Goal: Task Accomplishment & Management: Manage account settings

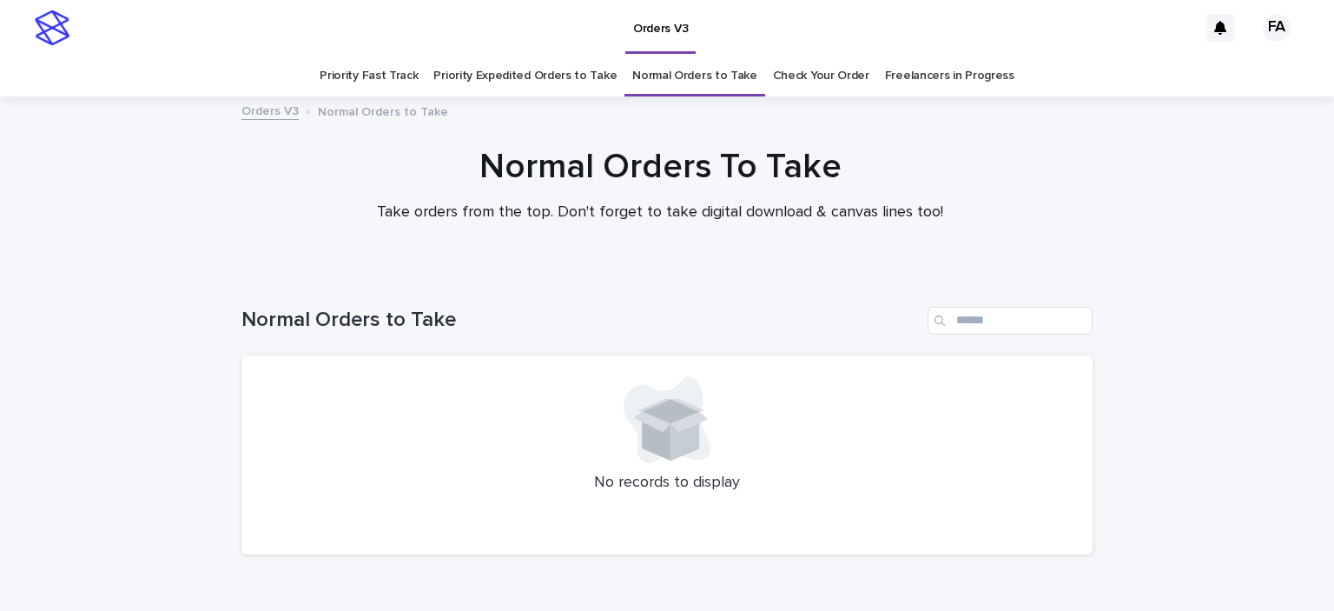
click at [773, 93] on link "Check Your Order" at bounding box center [821, 76] width 96 height 41
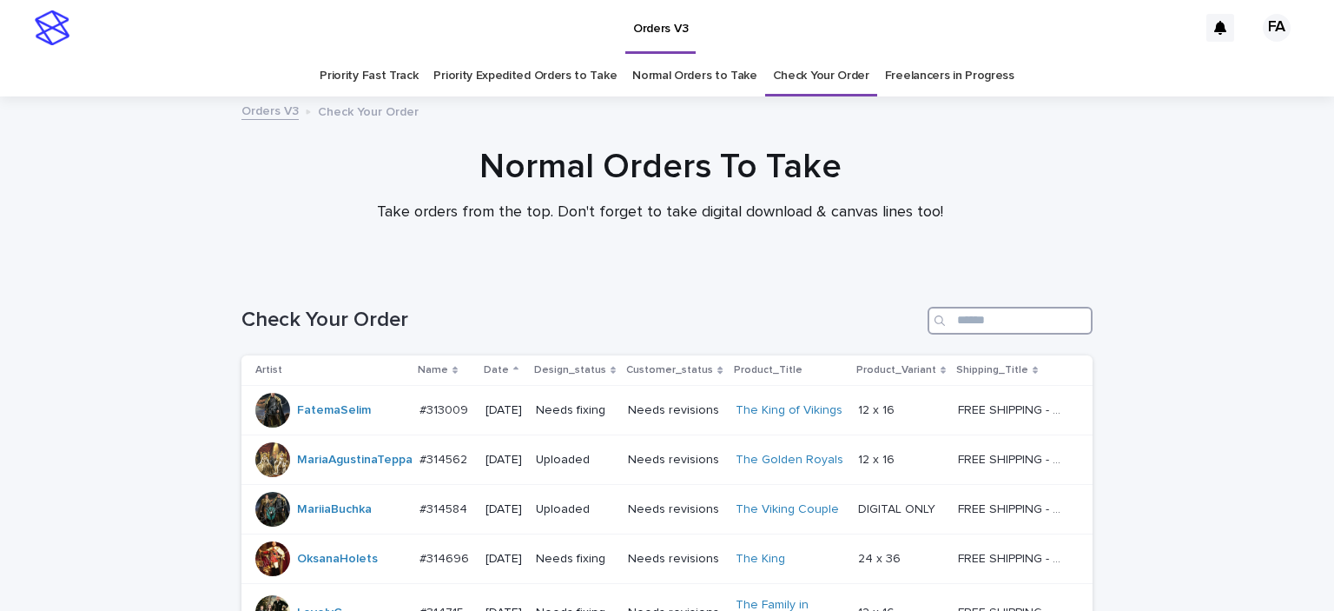
click at [963, 308] on input "Search" at bounding box center [1010, 321] width 165 height 28
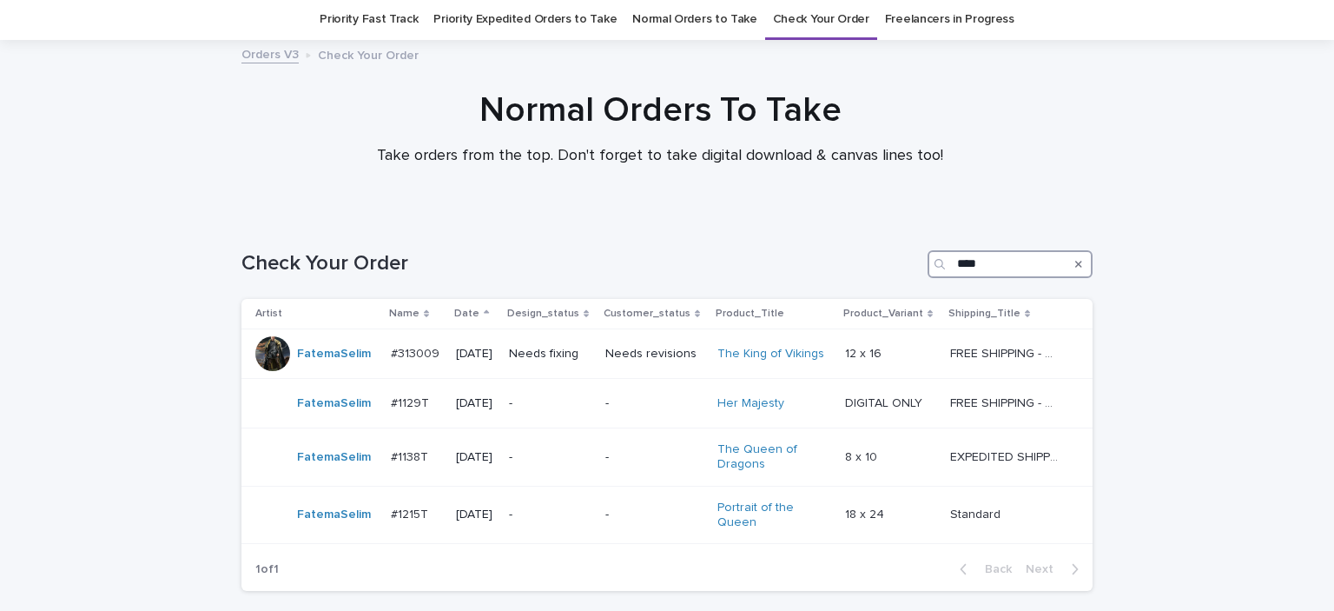
scroll to position [87, 0]
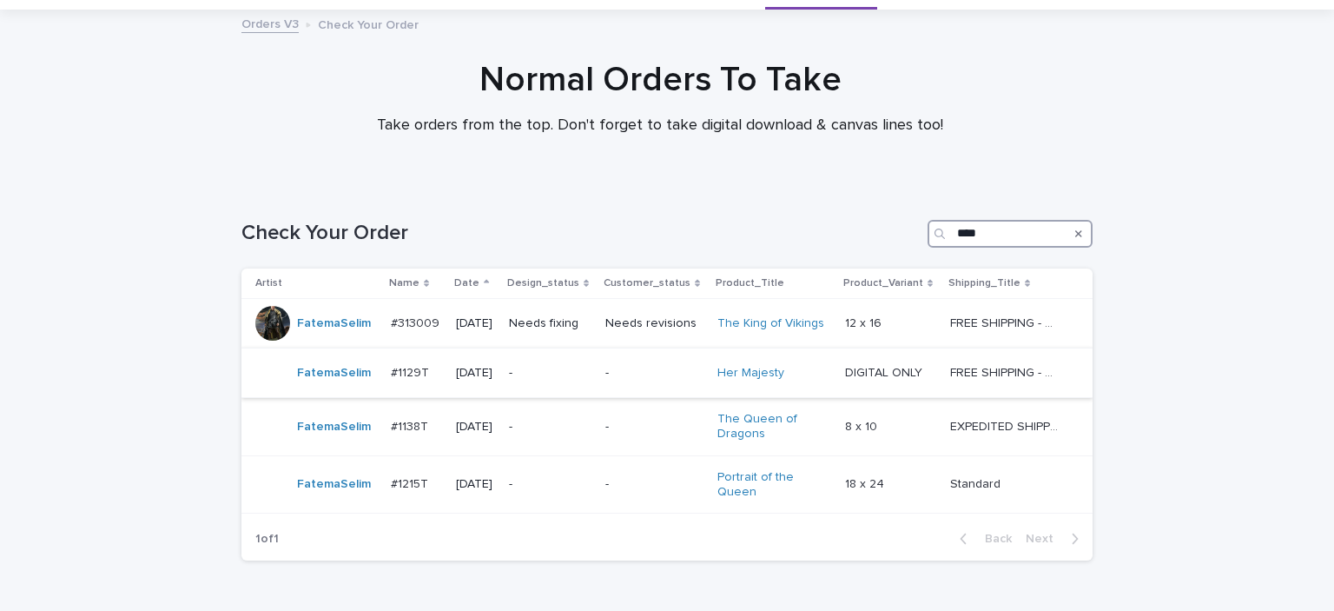
type input "****"
click at [592, 369] on p "-" at bounding box center [550, 373] width 83 height 15
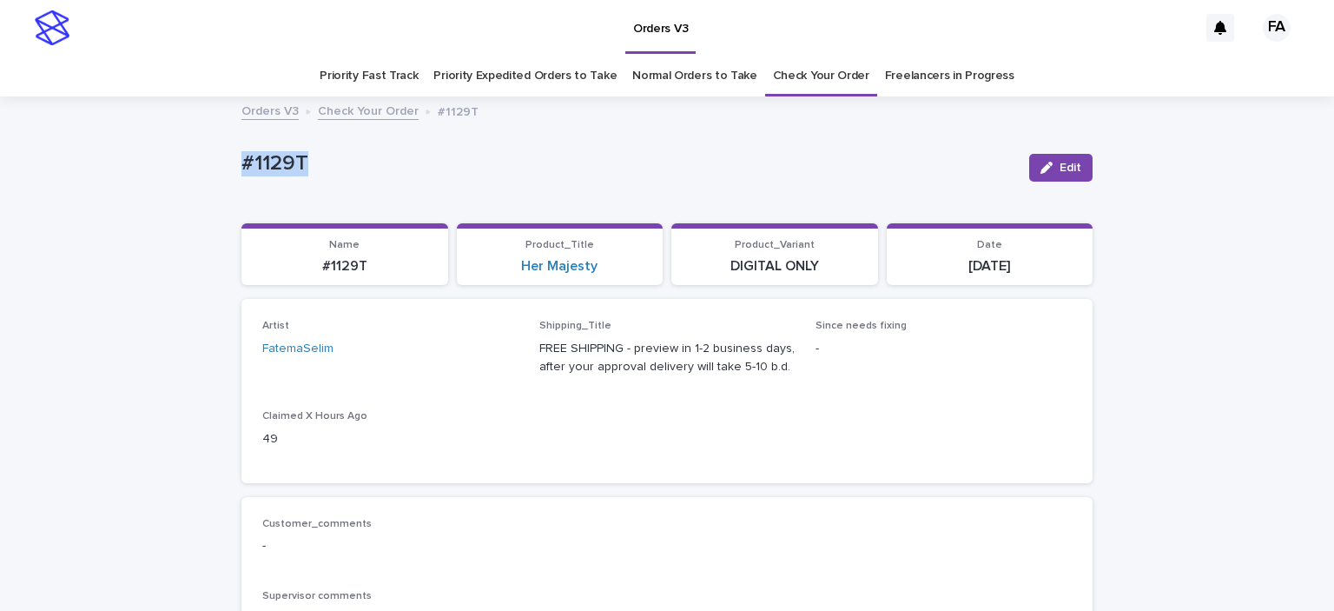
drag, startPoint x: 219, startPoint y: 182, endPoint x: 344, endPoint y: 151, distance: 129.0
copy p "#1129T"
drag, startPoint x: 225, startPoint y: 164, endPoint x: 358, endPoint y: 165, distance: 132.9
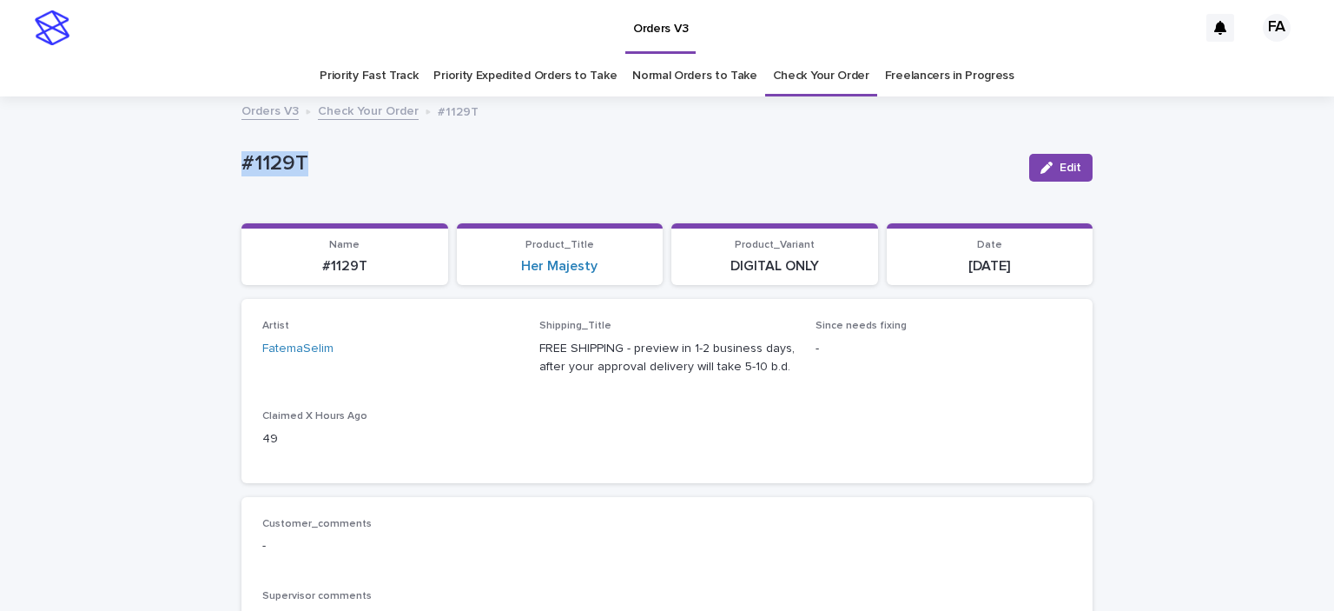
copy p "#1129T"
drag, startPoint x: 528, startPoint y: 274, endPoint x: 607, endPoint y: 287, distance: 80.1
click at [607, 287] on div "Loading... Saving… Name #1129T Product_Title Her Majesty Product_Variant DIGITA…" at bounding box center [667, 261] width 851 height 76
copy link "Her Majesty"
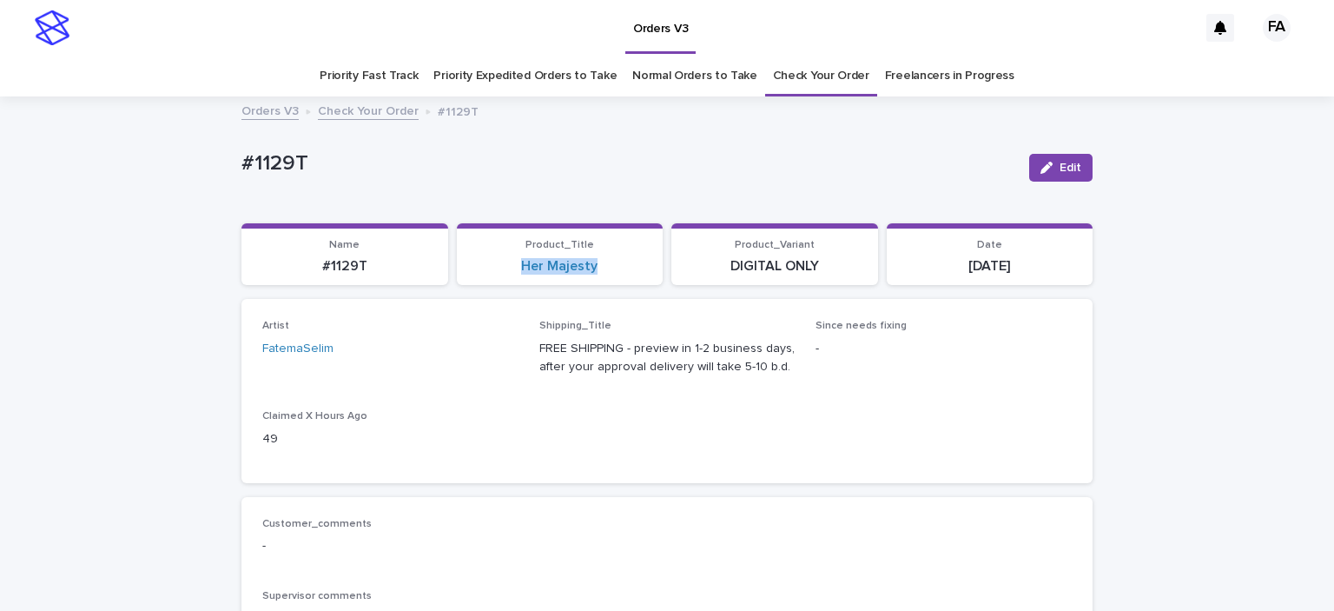
copy link "Her Majesty"
drag, startPoint x: 354, startPoint y: 147, endPoint x: 415, endPoint y: 149, distance: 60.8
copy p "#1129T"
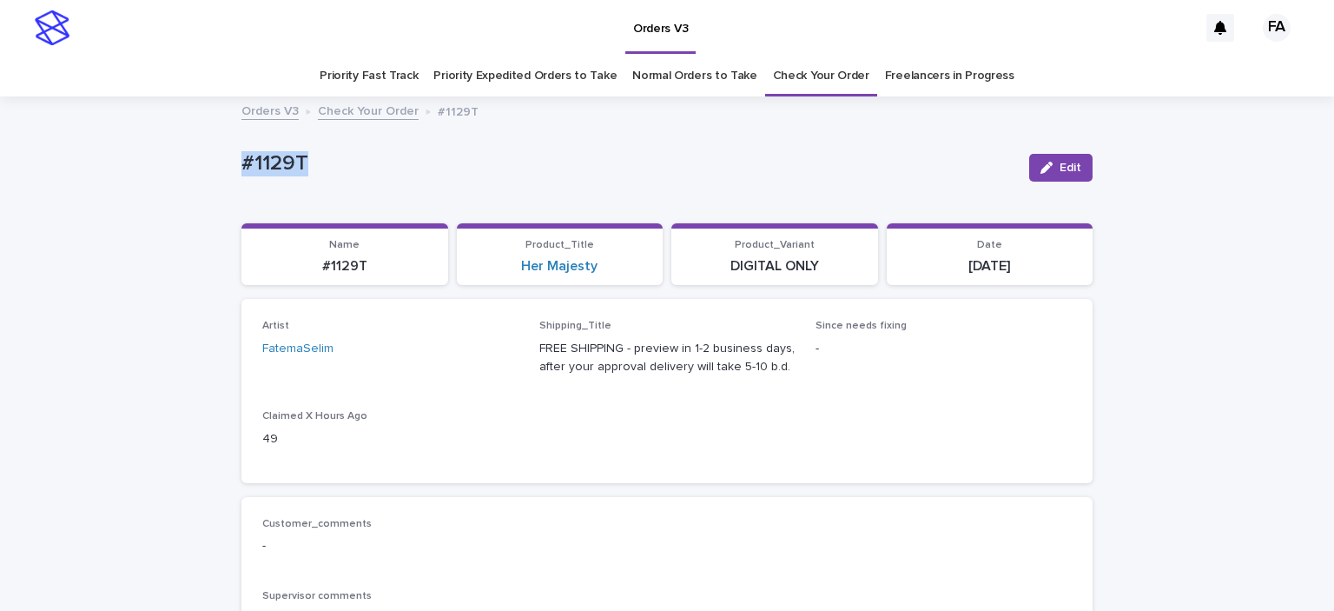
copy p "#1129T"
drag, startPoint x: 263, startPoint y: 176, endPoint x: 351, endPoint y: 162, distance: 88.8
click at [351, 162] on div "#1129T" at bounding box center [629, 167] width 774 height 32
copy p "#1129T"
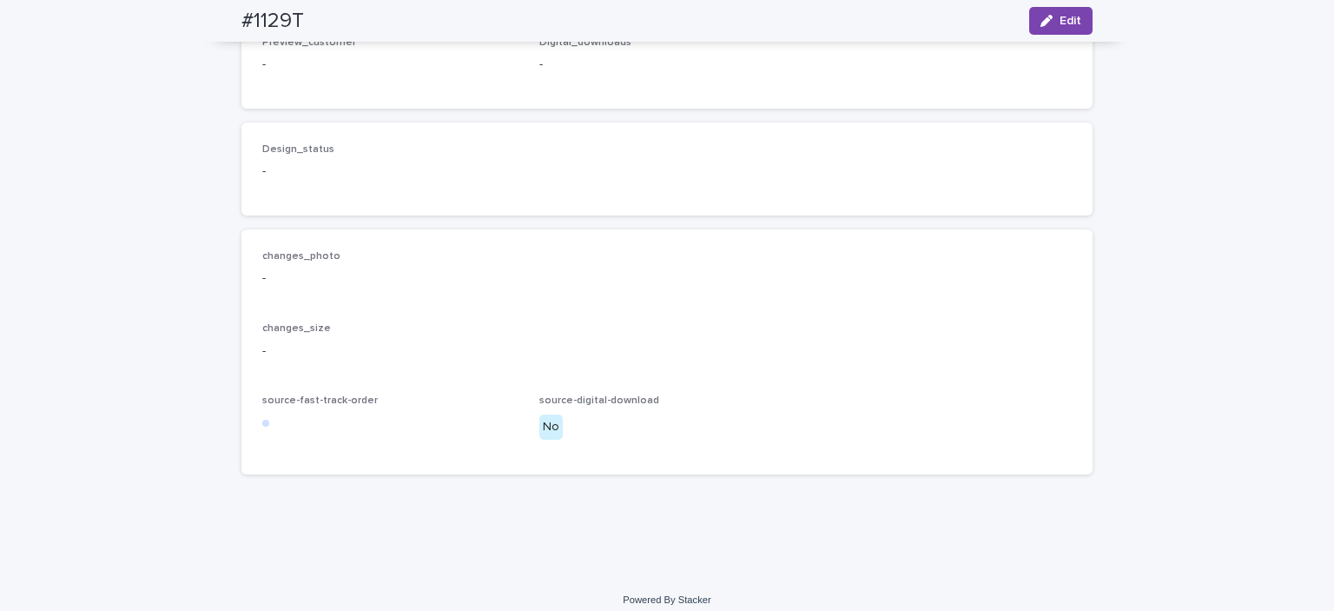
scroll to position [1209, 0]
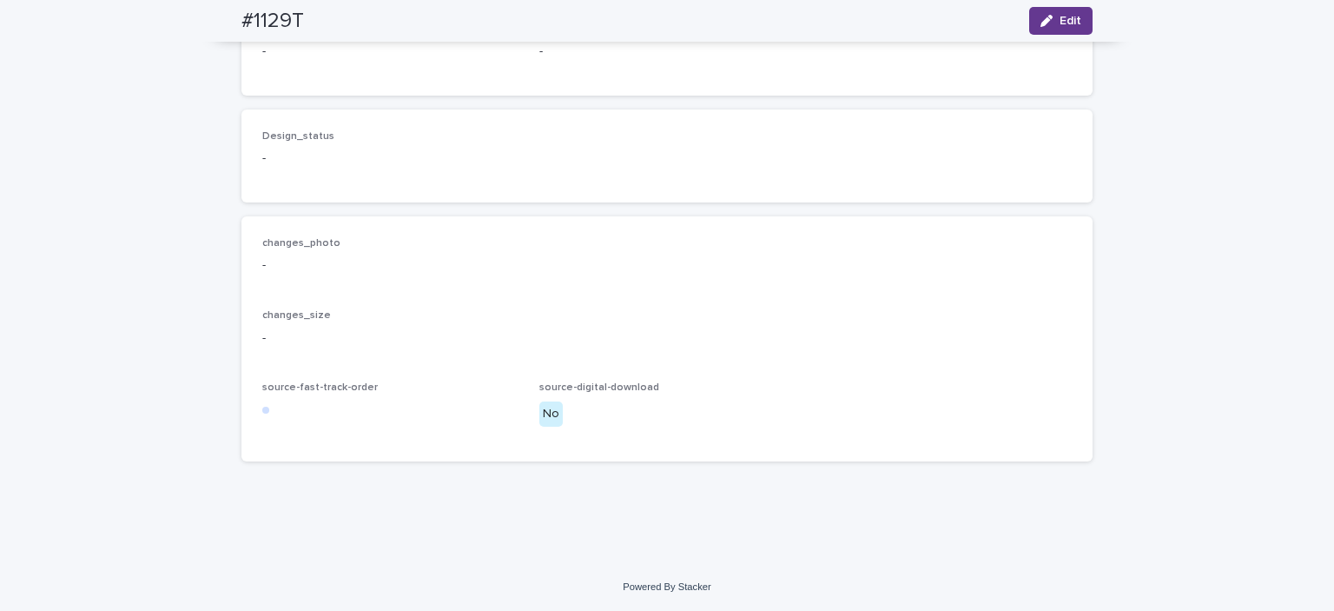
click at [1062, 19] on span "Edit" at bounding box center [1071, 21] width 22 height 12
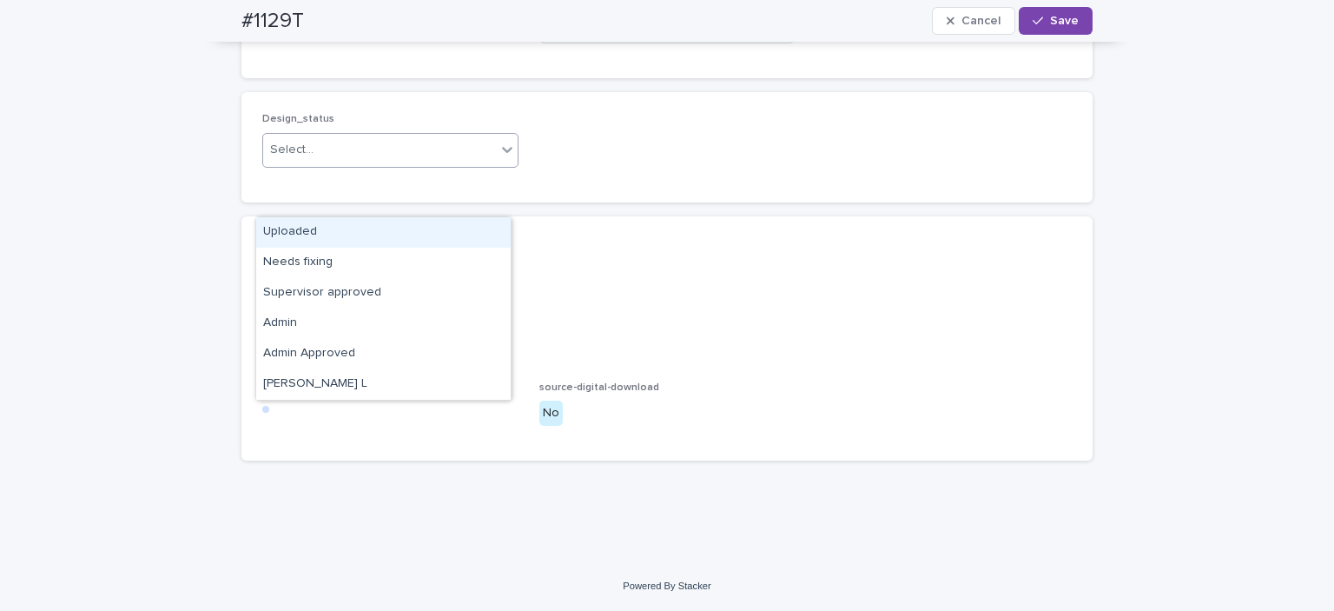
click at [327, 164] on div "Select..." at bounding box center [379, 150] width 233 height 29
click at [295, 228] on div "Uploaded" at bounding box center [383, 232] width 255 height 30
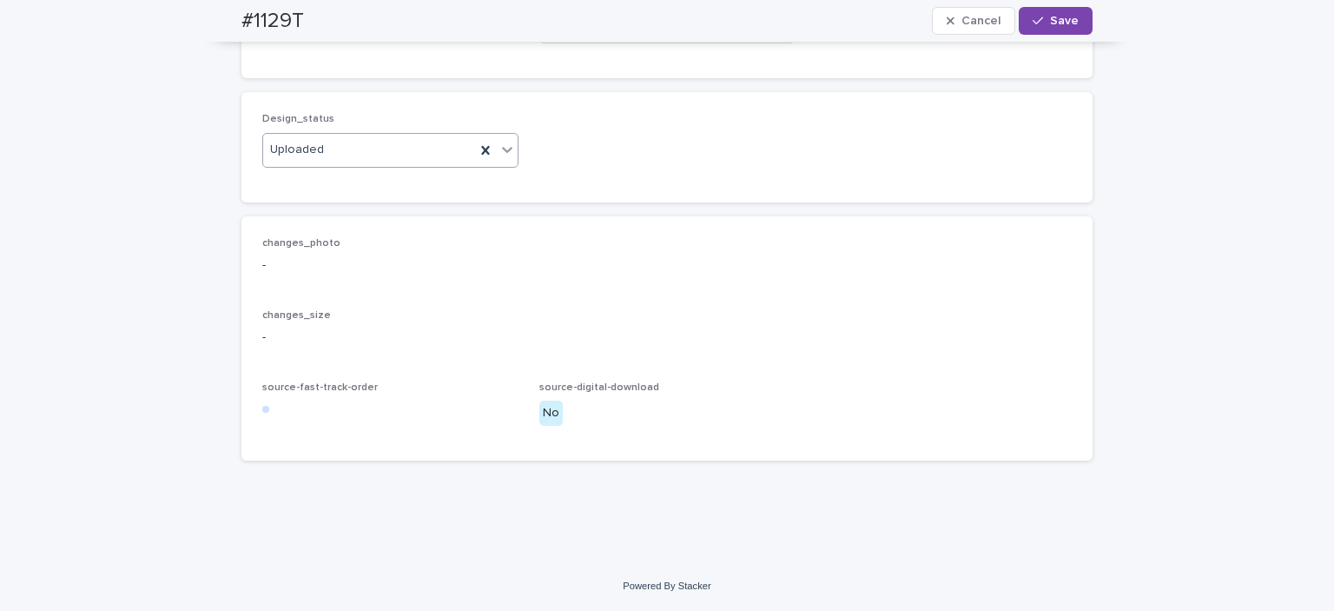
click at [302, 29] on span "Add" at bounding box center [313, 23] width 22 height 12
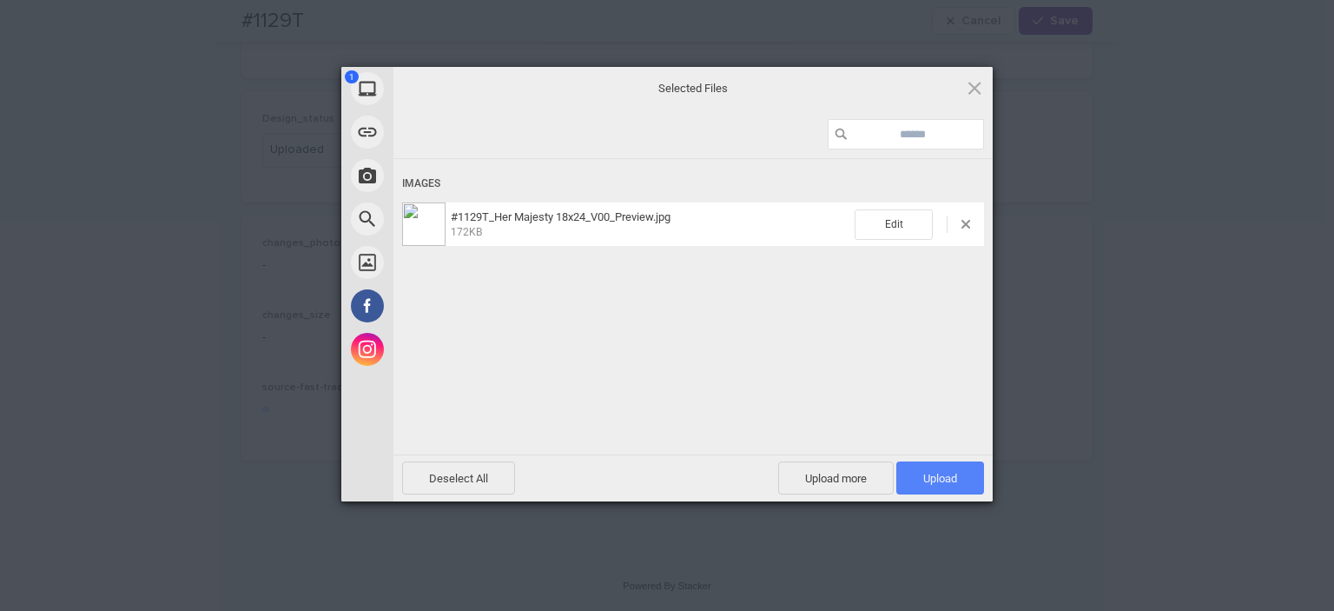
click at [956, 481] on span "Upload 1" at bounding box center [940, 478] width 34 height 13
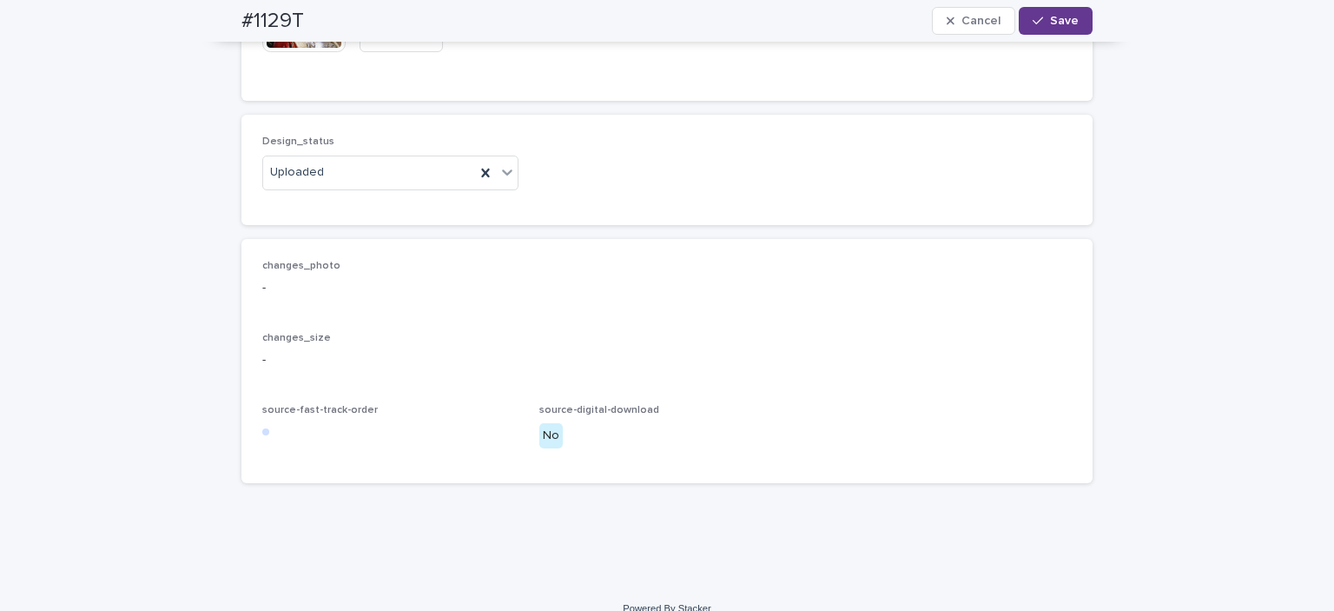
click at [1043, 7] on button "Save" at bounding box center [1056, 21] width 74 height 28
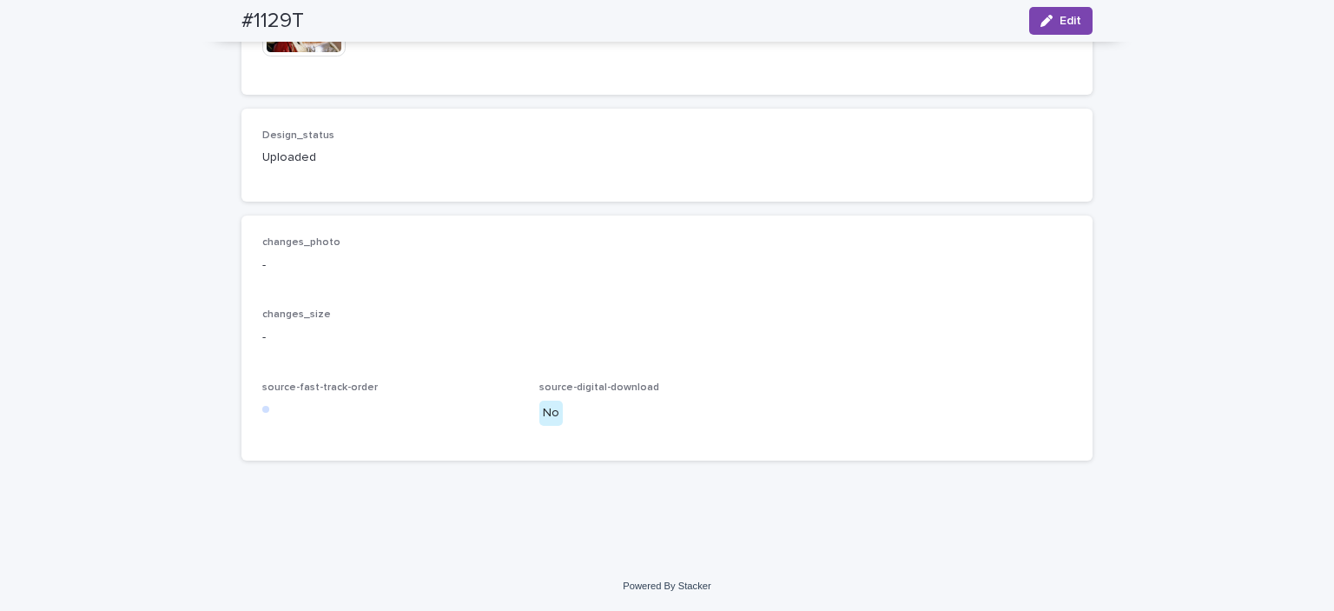
click at [308, 56] on img at bounding box center [303, 14] width 83 height 83
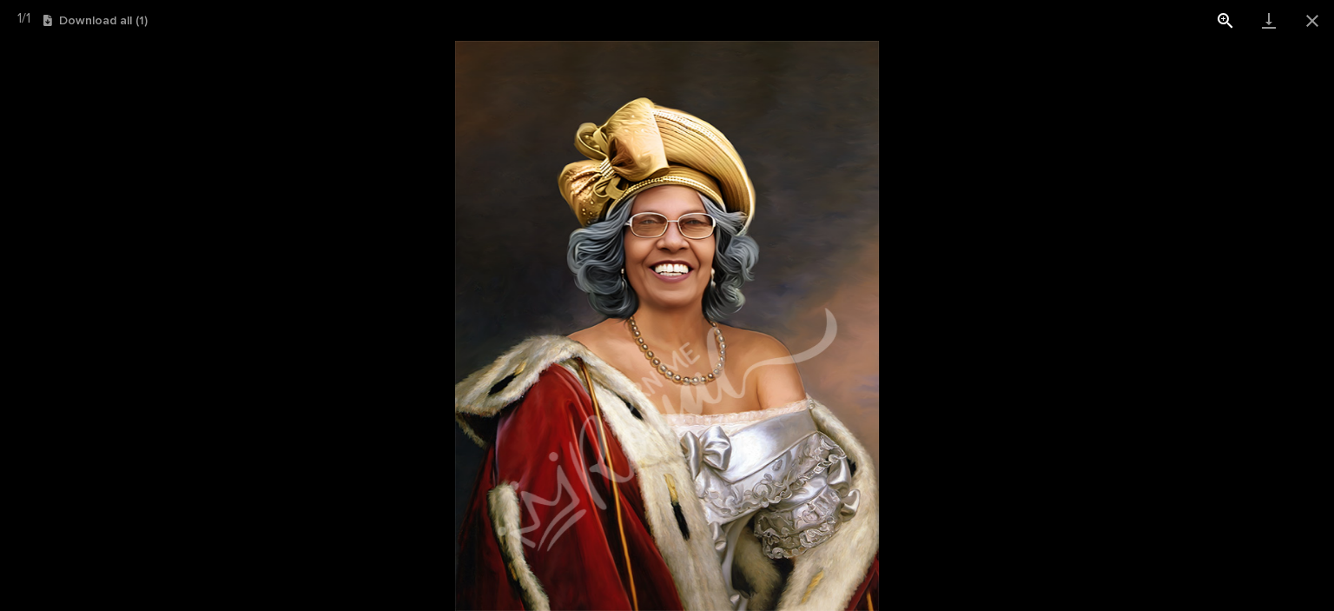
click at [1232, 19] on button "View actual size" at bounding box center [1225, 20] width 43 height 41
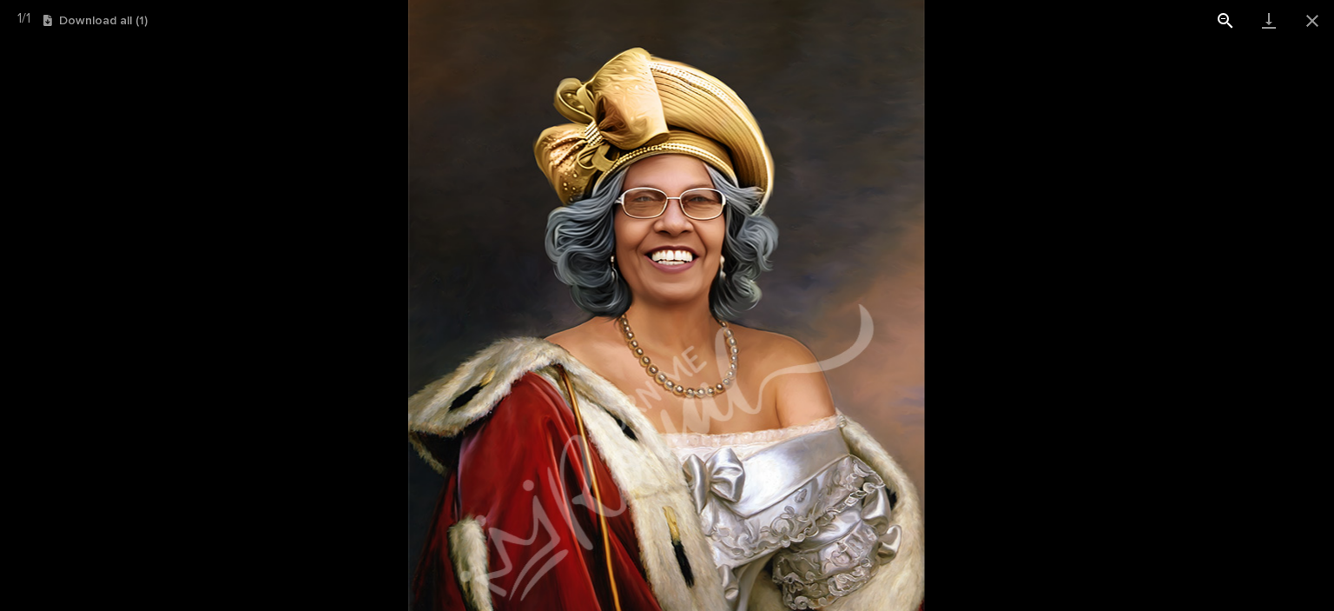
click at [1232, 19] on button "View actual size" at bounding box center [1225, 20] width 43 height 41
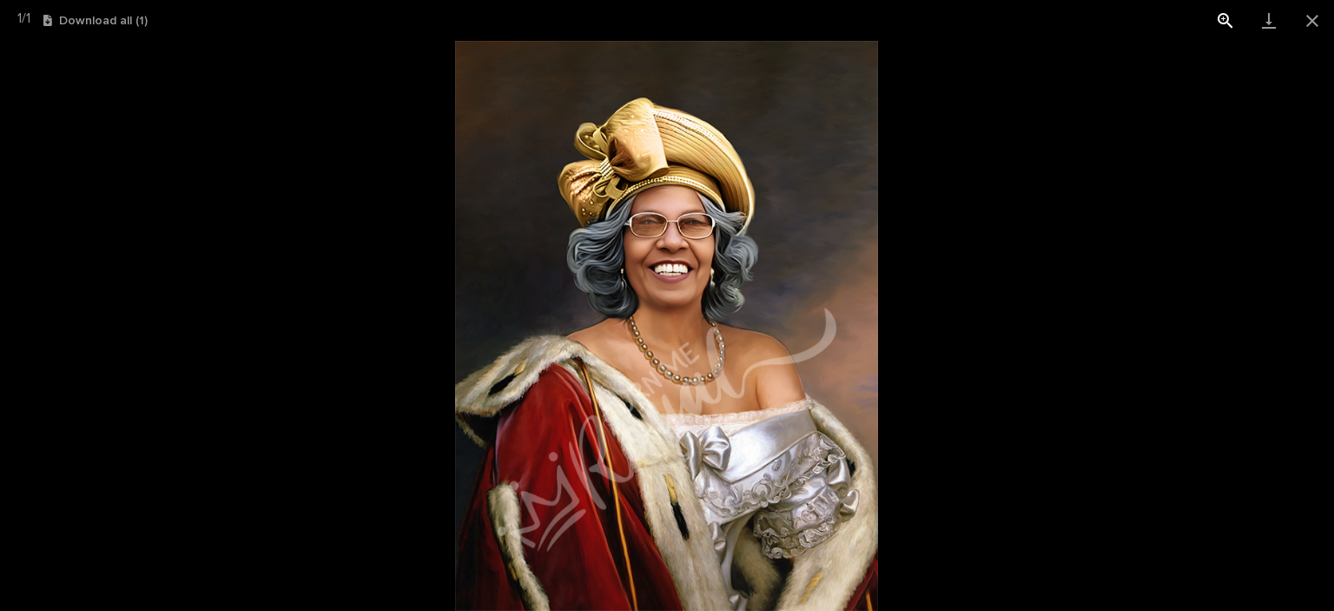
click at [1232, 19] on button "View actual size" at bounding box center [1225, 20] width 43 height 41
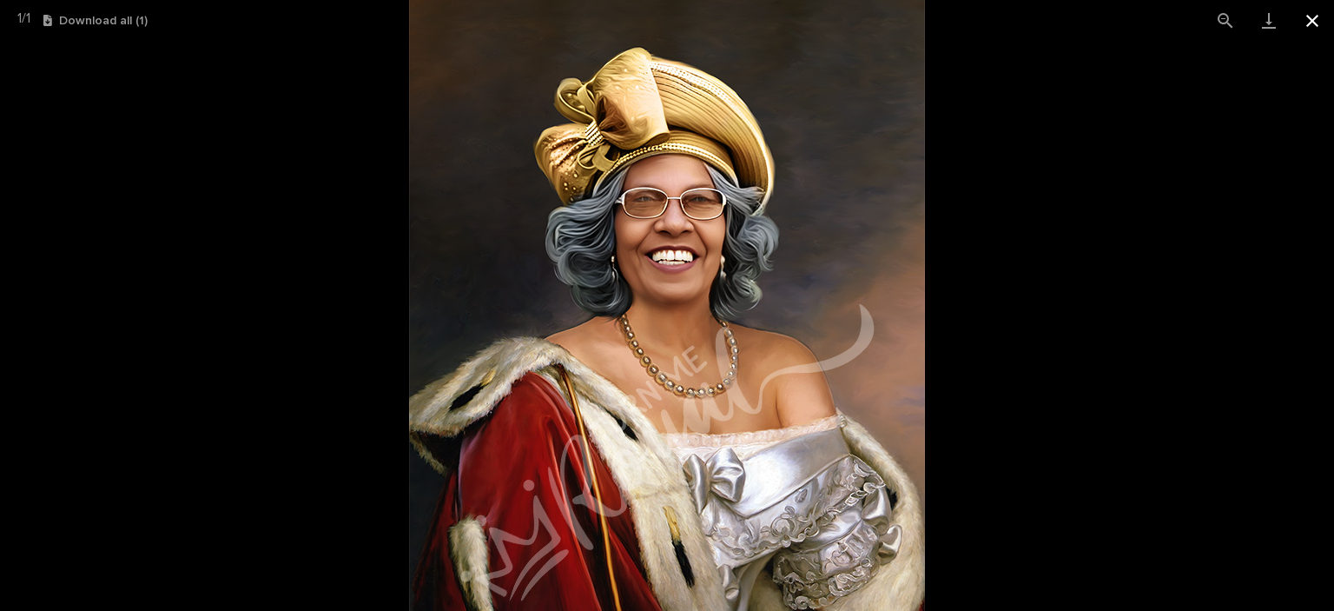
click at [1316, 8] on button "Close gallery" at bounding box center [1312, 20] width 43 height 41
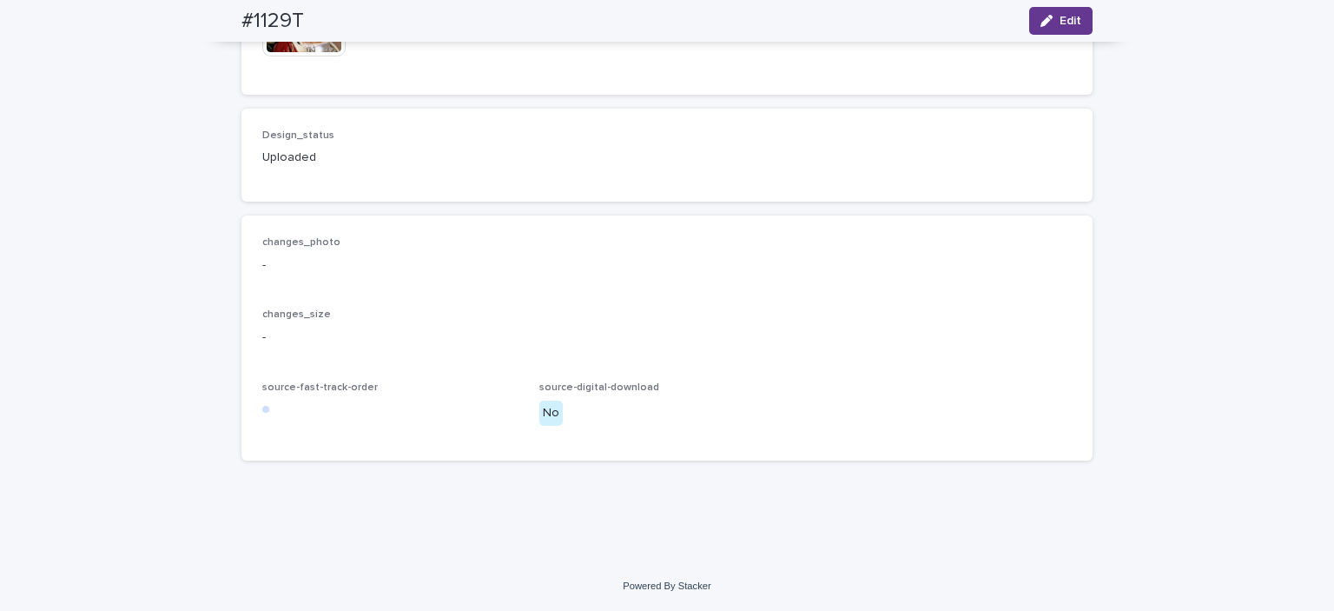
click at [1051, 19] on div "button" at bounding box center [1050, 21] width 19 height 12
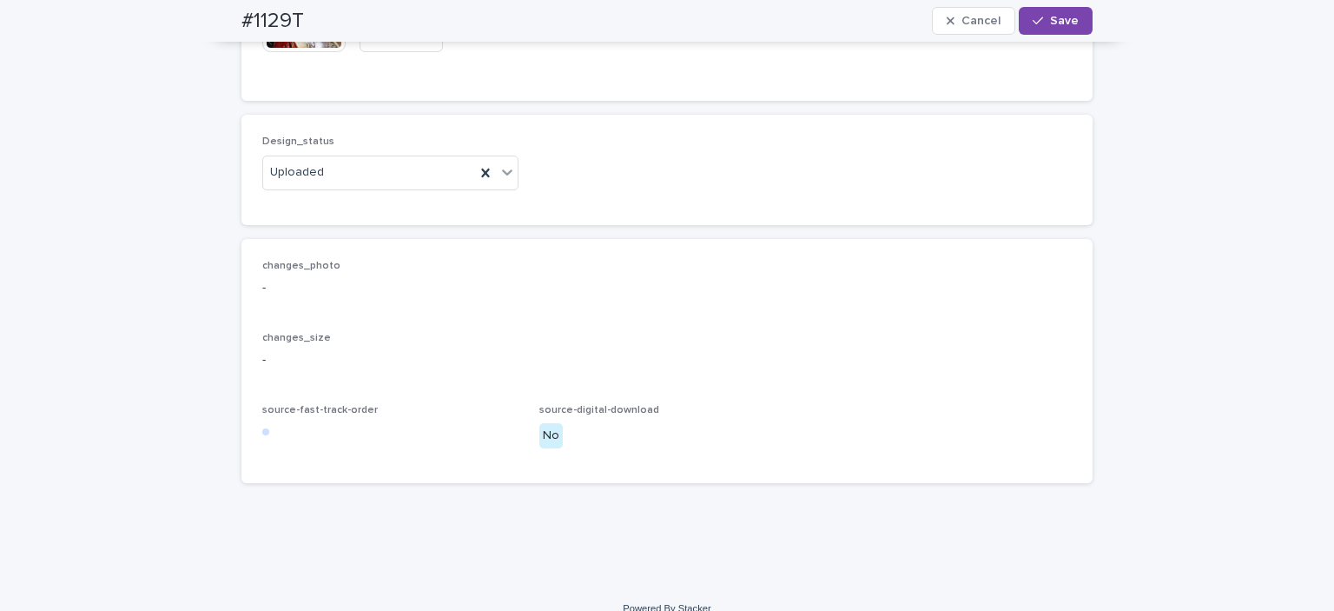
paste input "**********"
type input "**********"
click at [1082, 10] on button "Save" at bounding box center [1056, 21] width 74 height 28
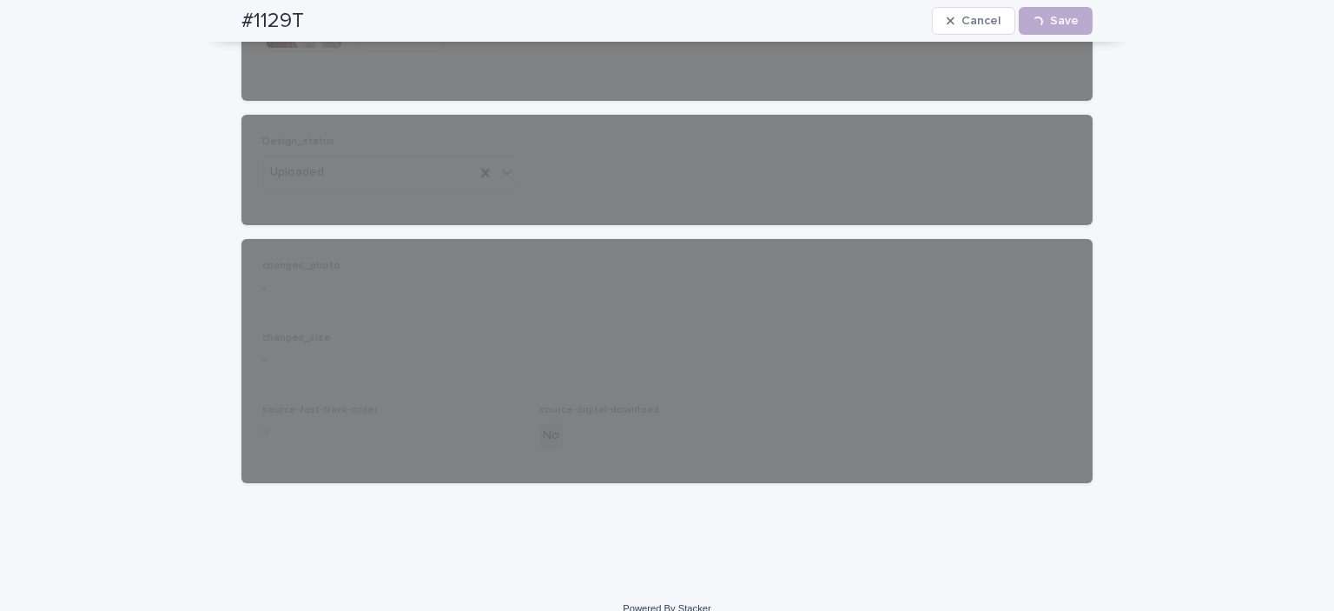
scroll to position [0, 0]
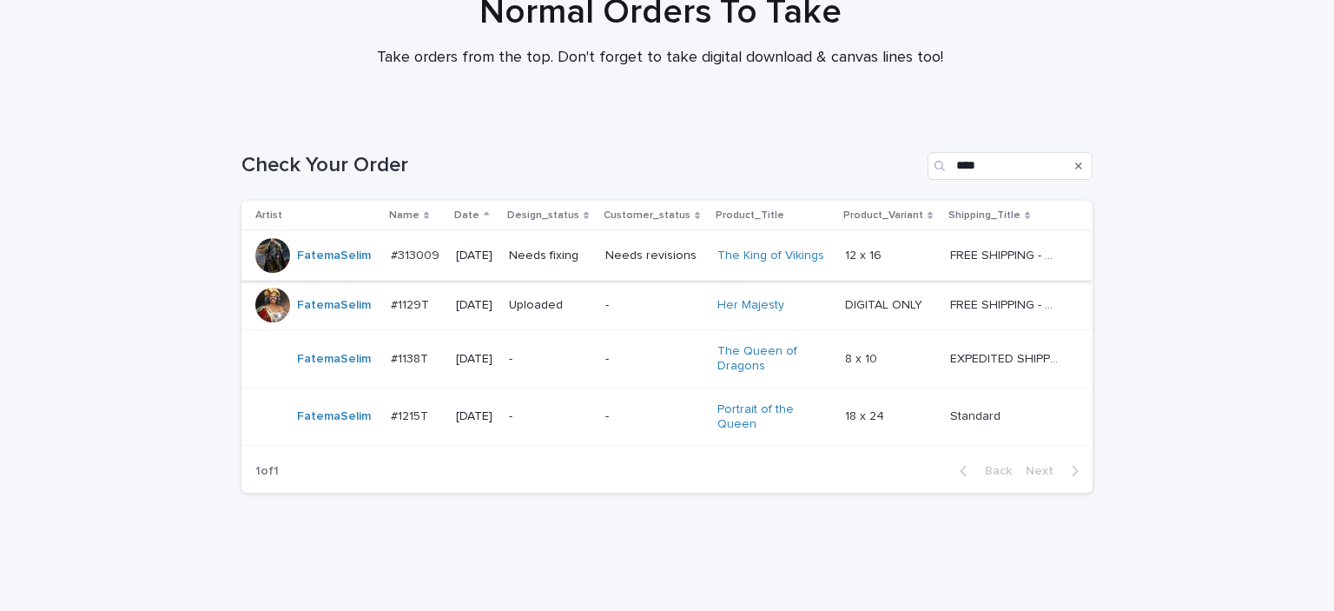
scroll to position [174, 0]
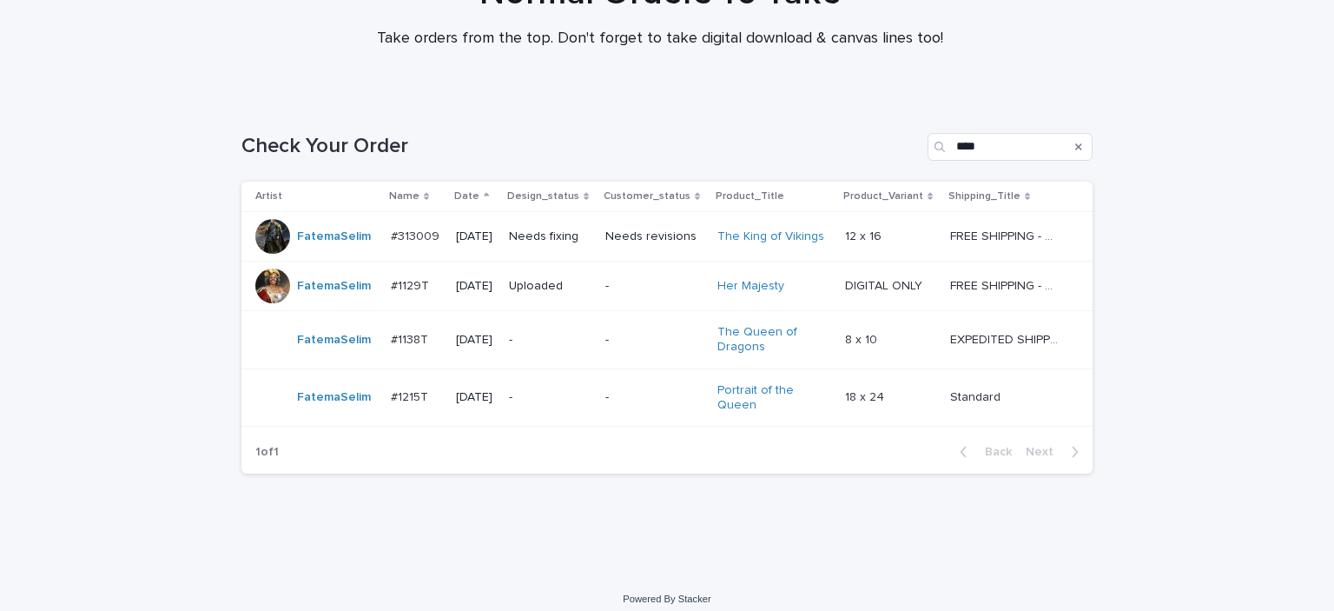
click at [569, 336] on p "-" at bounding box center [550, 340] width 83 height 15
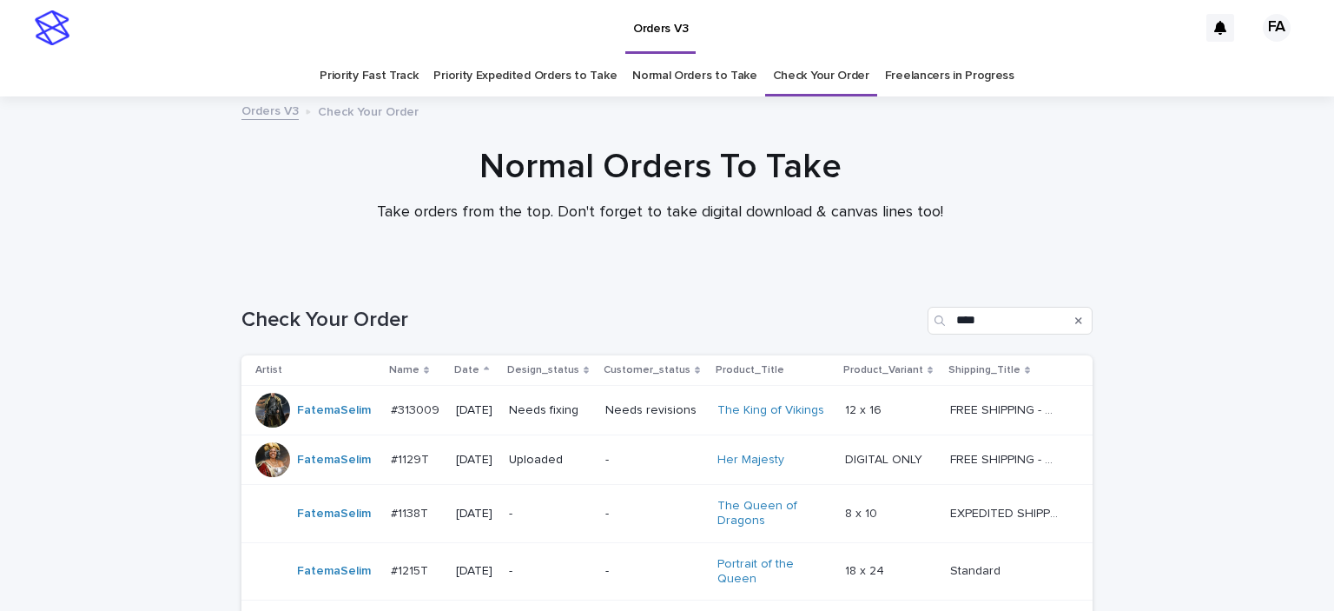
scroll to position [56, 0]
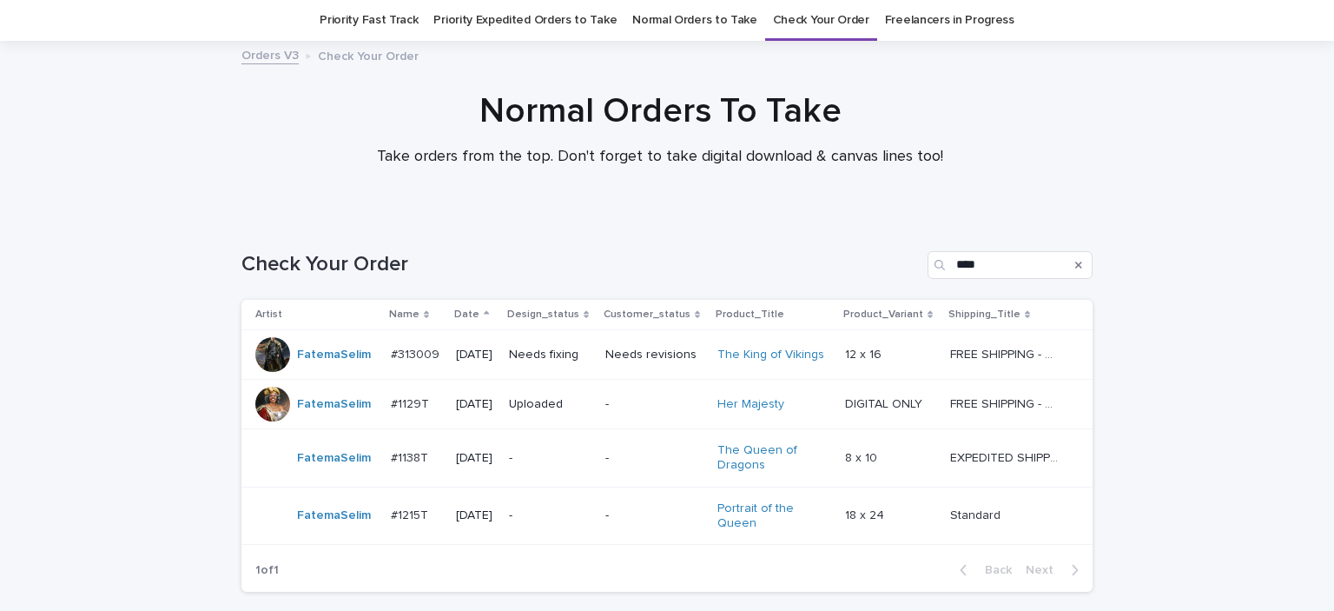
click at [581, 458] on p "-" at bounding box center [550, 458] width 83 height 15
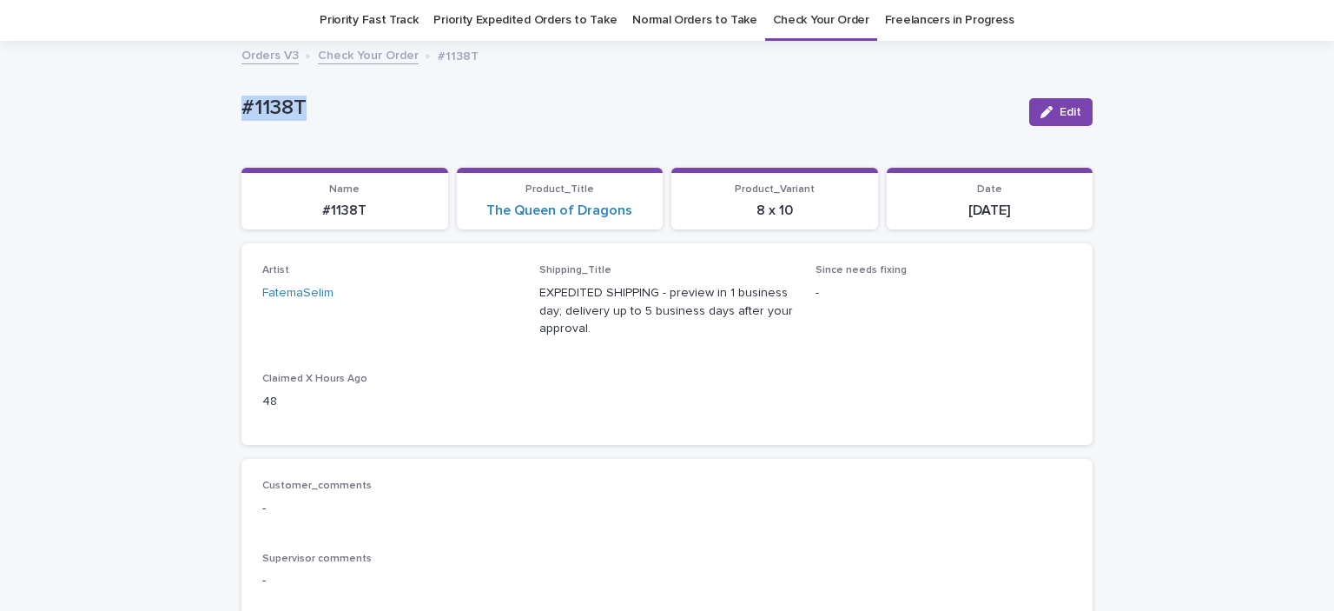
drag, startPoint x: 216, startPoint y: 105, endPoint x: 338, endPoint y: 107, distance: 121.6
copy p "#1138T"
drag, startPoint x: 469, startPoint y: 212, endPoint x: 636, endPoint y: 220, distance: 167.0
click at [636, 220] on section "Product_Title The Queen of Dragons" at bounding box center [560, 199] width 207 height 63
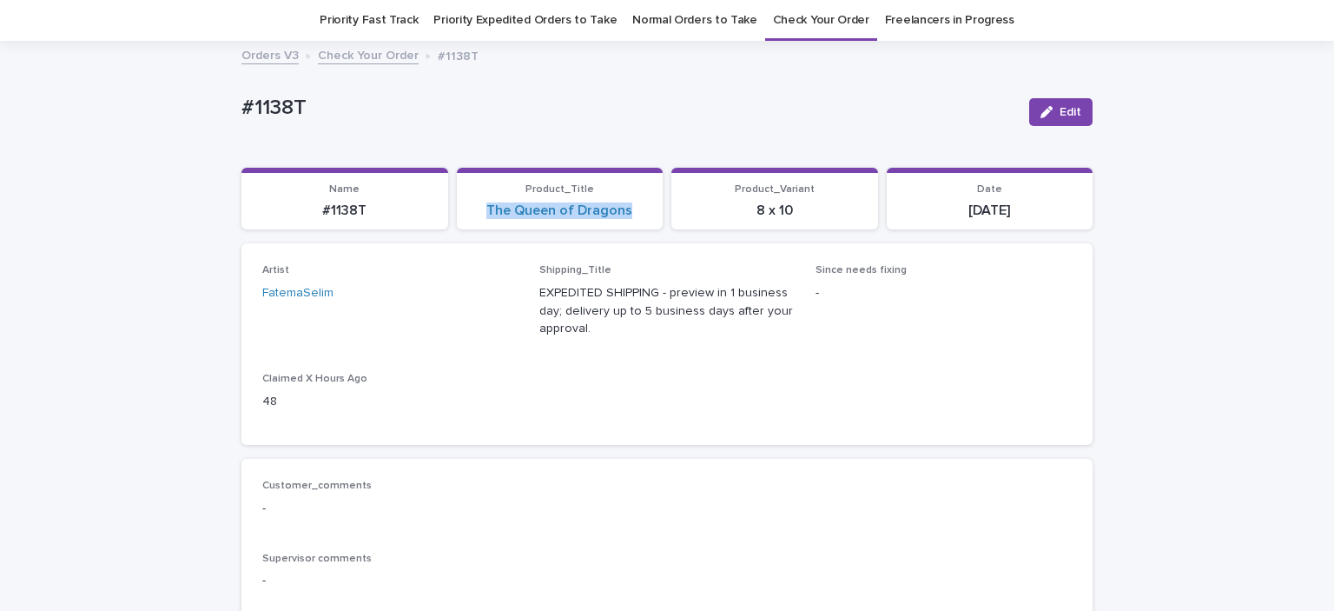
copy link "The Queen of Dragons"
drag, startPoint x: 206, startPoint y: 116, endPoint x: 315, endPoint y: 106, distance: 109.9
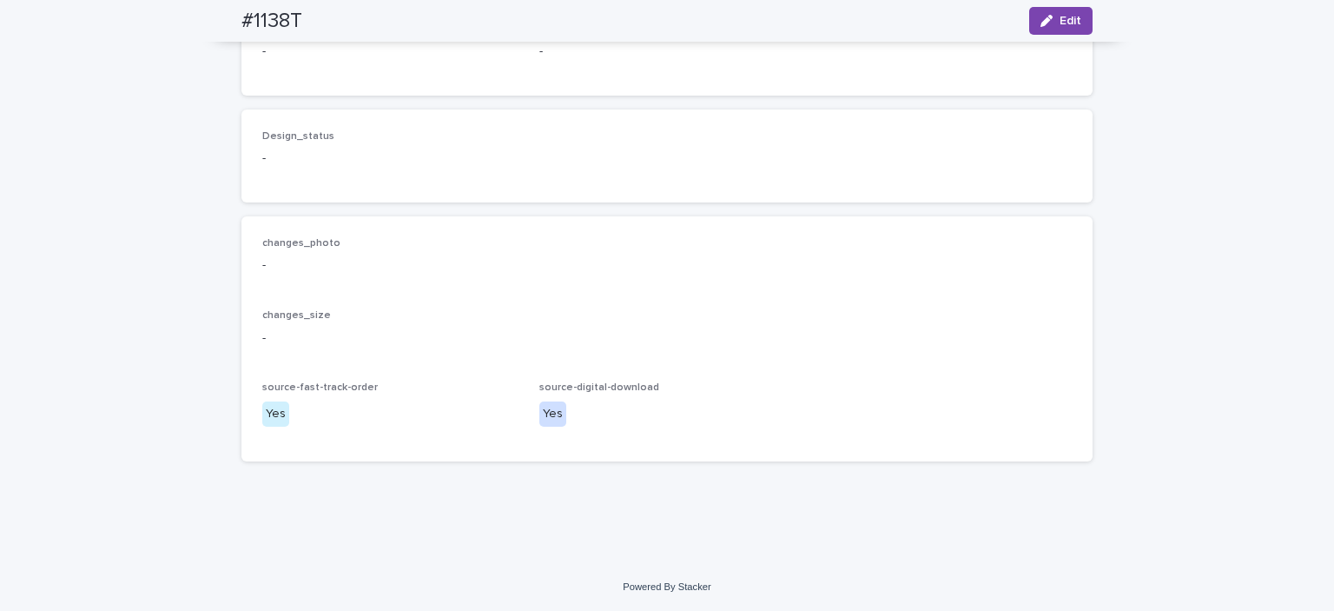
scroll to position [1380, 0]
click at [1074, 17] on span "Edit" at bounding box center [1071, 21] width 22 height 12
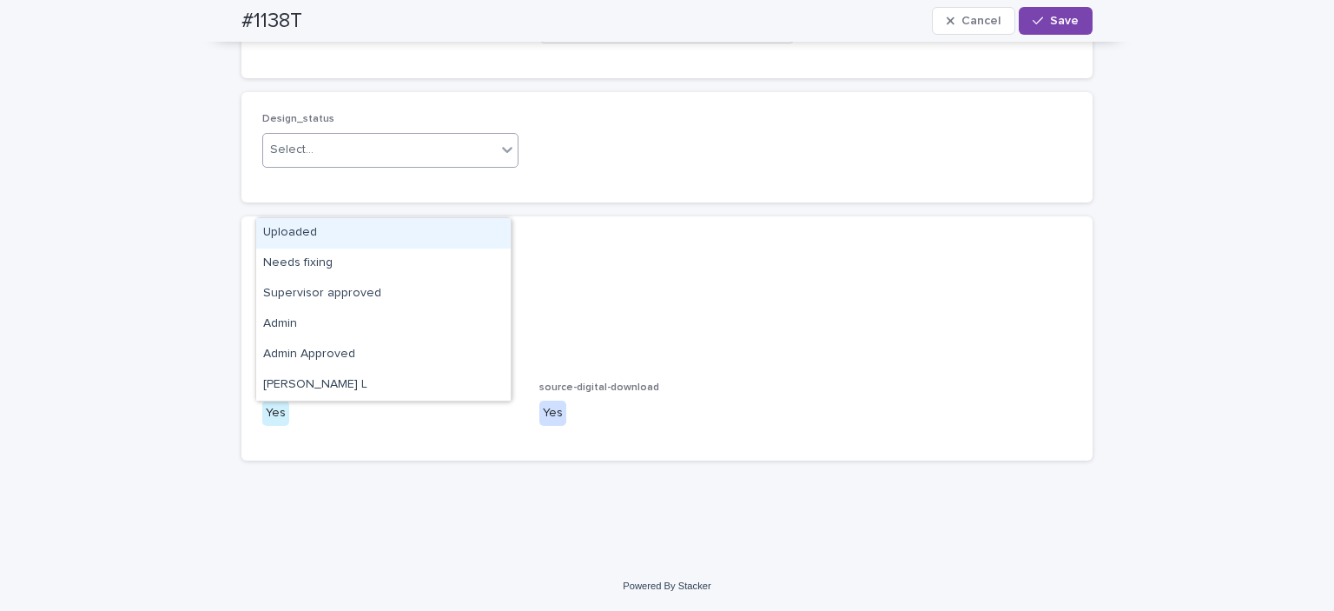
click at [323, 164] on div "Select..." at bounding box center [379, 150] width 233 height 29
click at [298, 219] on div "Uploaded" at bounding box center [383, 233] width 255 height 30
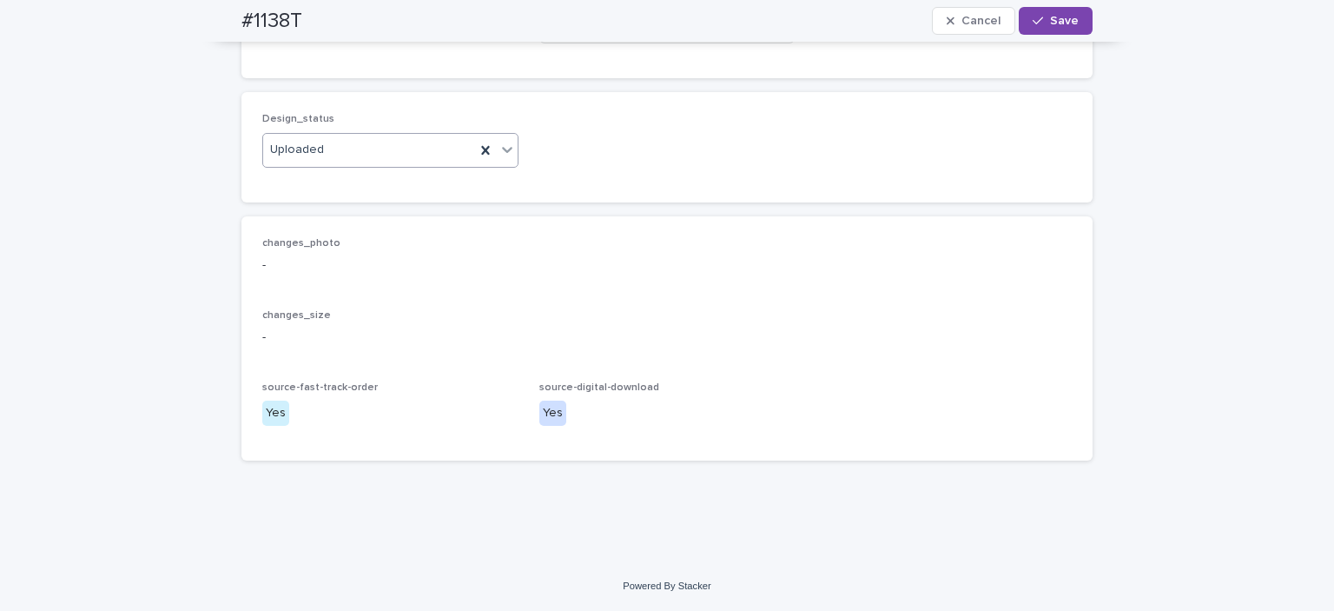
click at [306, 159] on span "Uploaded" at bounding box center [297, 150] width 54 height 18
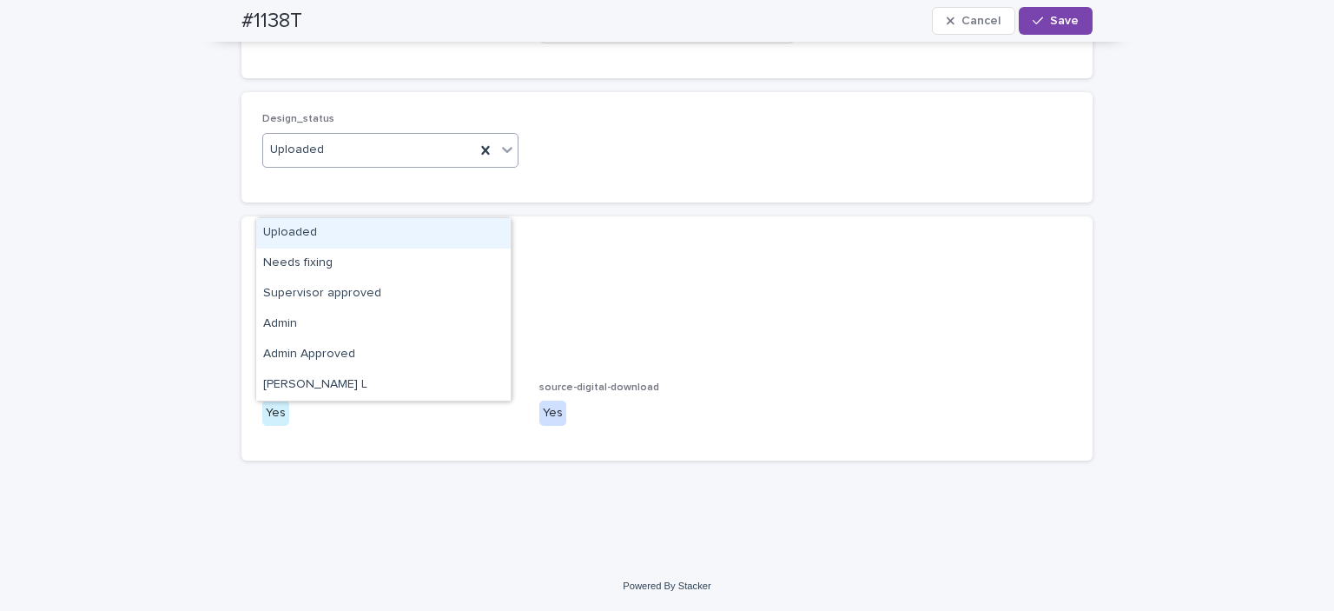
click at [315, 29] on span "Add" at bounding box center [313, 23] width 22 height 12
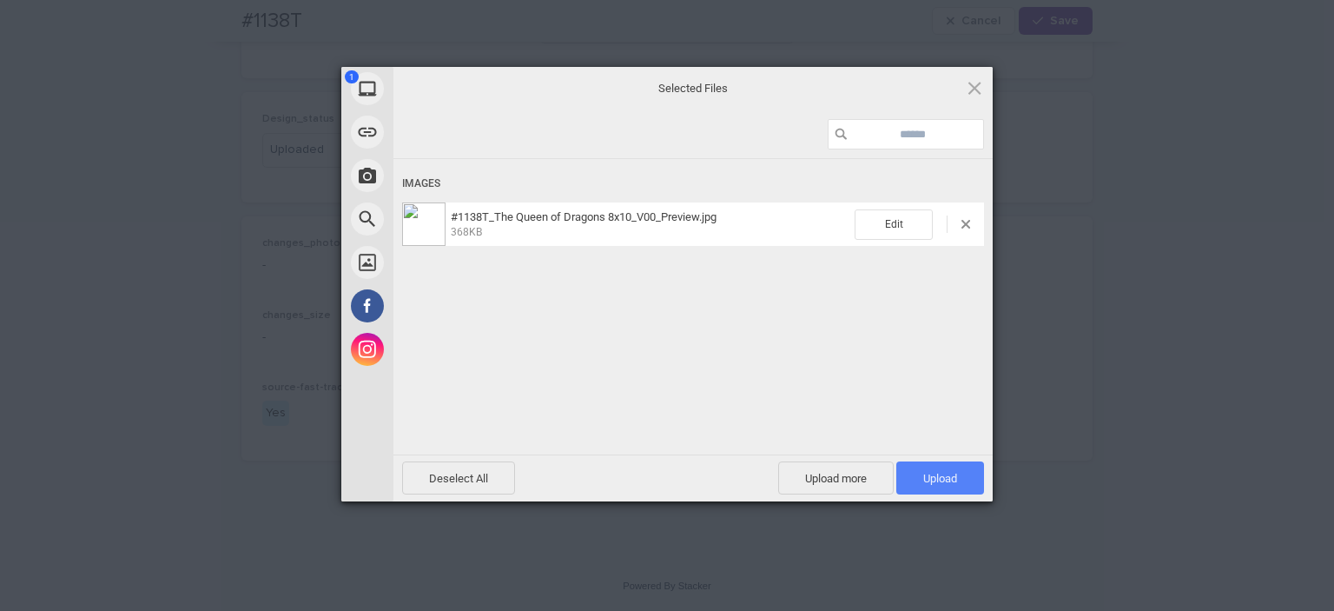
click at [942, 471] on span "Upload 1" at bounding box center [941, 477] width 88 height 33
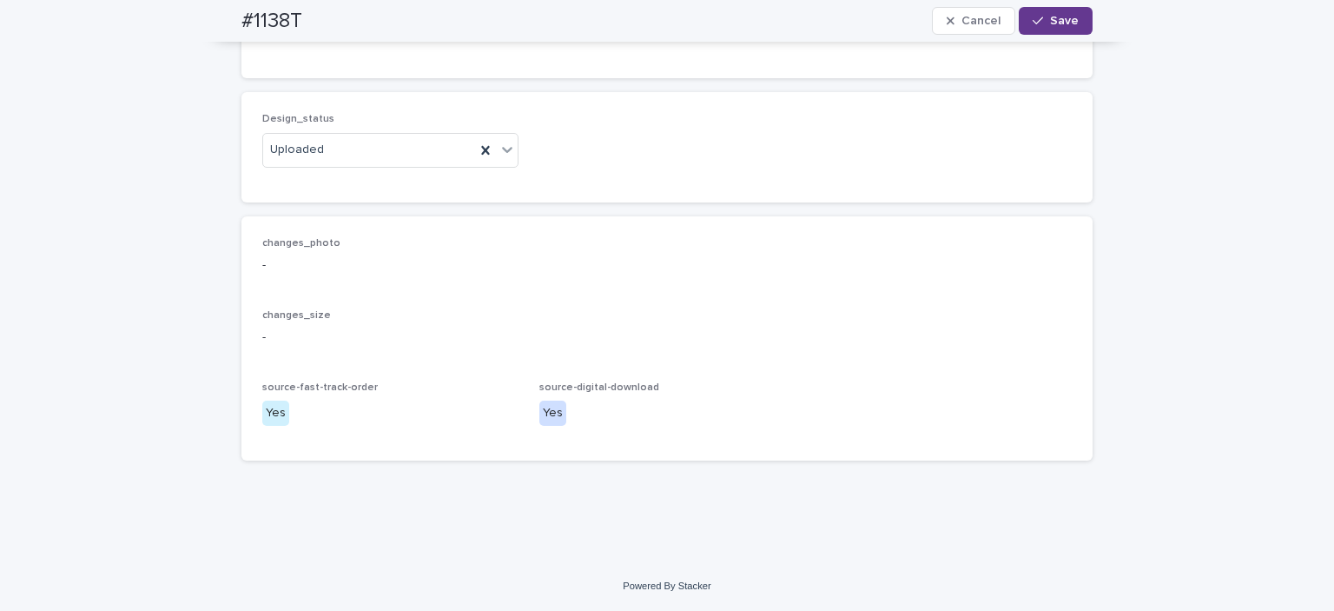
click at [1067, 23] on span "Save" at bounding box center [1064, 21] width 29 height 12
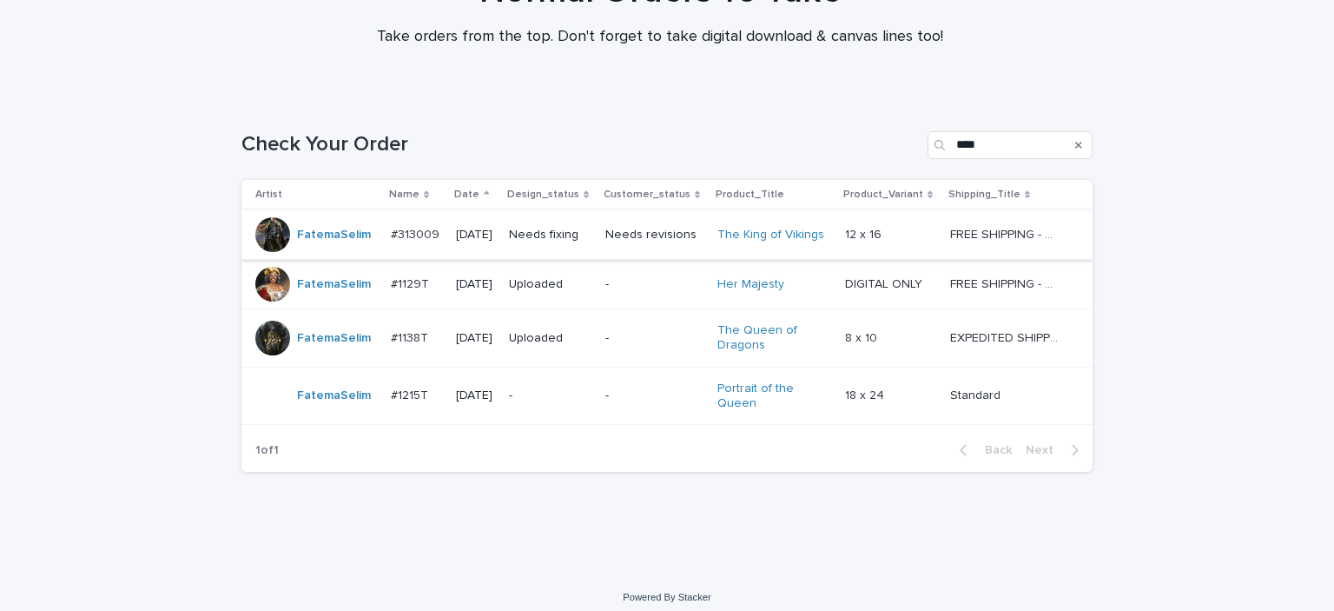
scroll to position [185, 0]
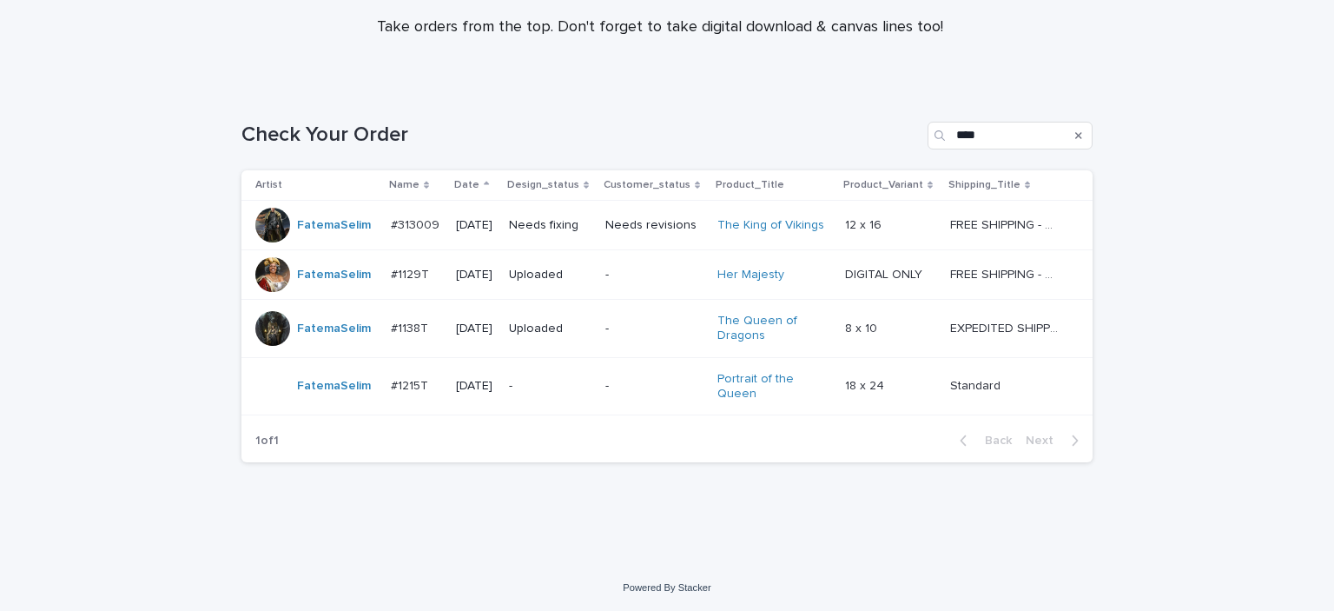
click at [264, 218] on div at bounding box center [272, 225] width 35 height 35
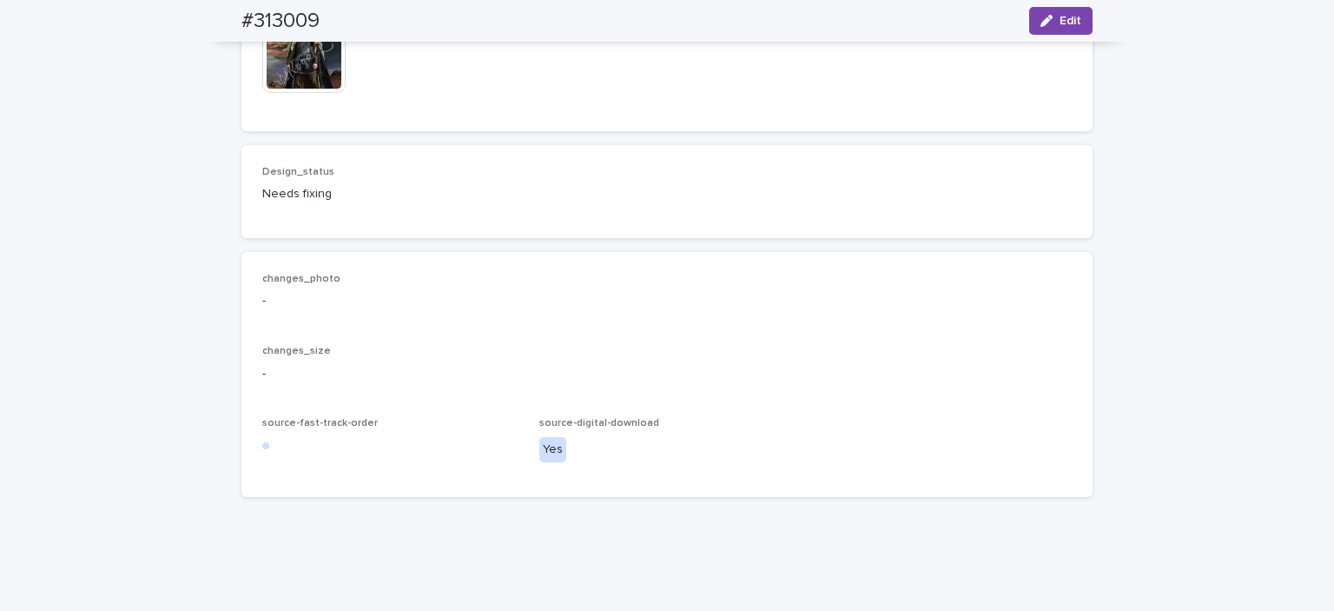
scroll to position [1302, 0]
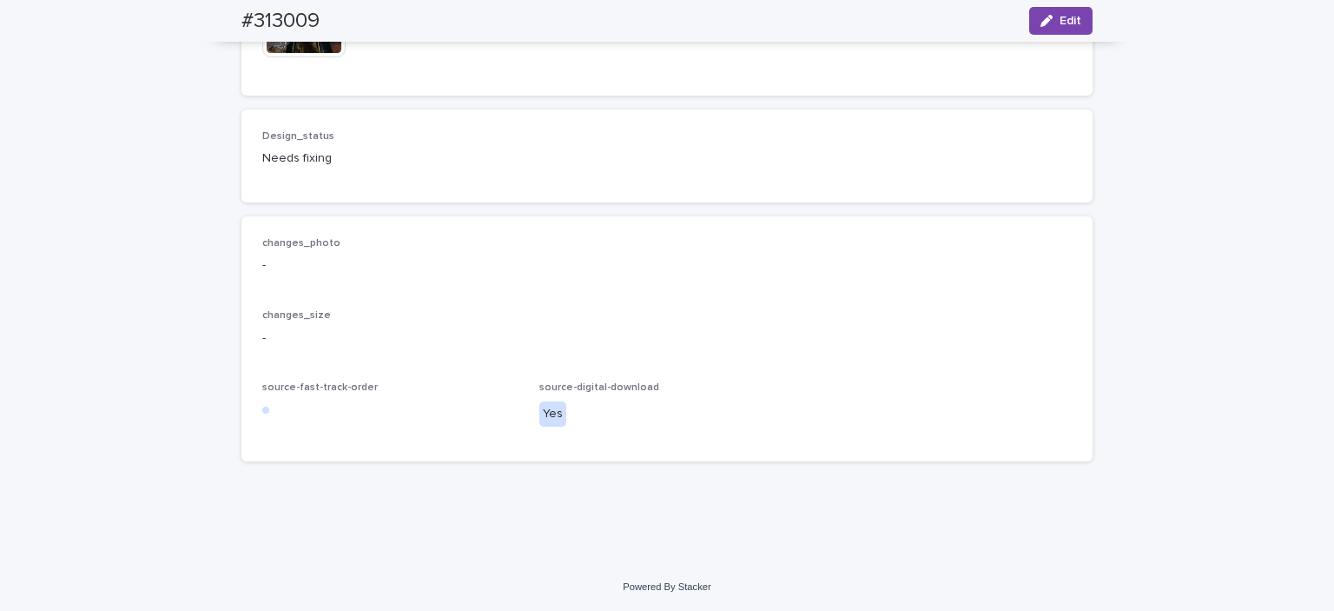
click at [1073, 23] on span "Edit" at bounding box center [1071, 21] width 22 height 12
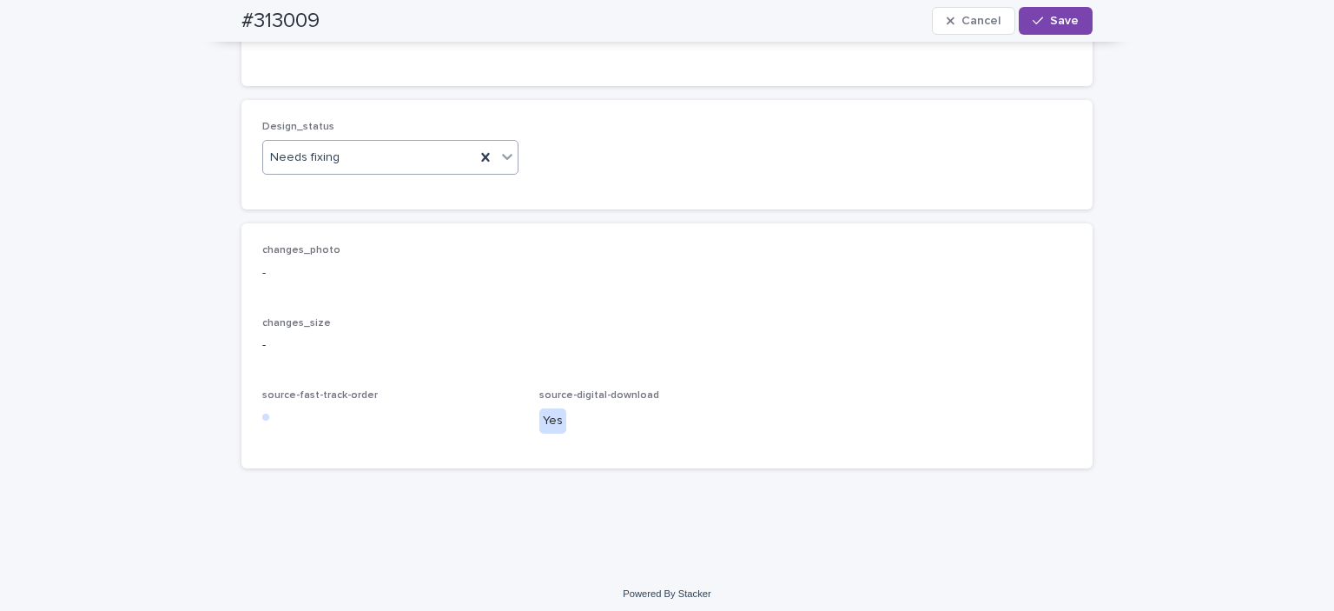
drag, startPoint x: 365, startPoint y: 192, endPoint x: 330, endPoint y: 208, distance: 38.1
click at [362, 172] on div "Needs fixing" at bounding box center [369, 157] width 212 height 29
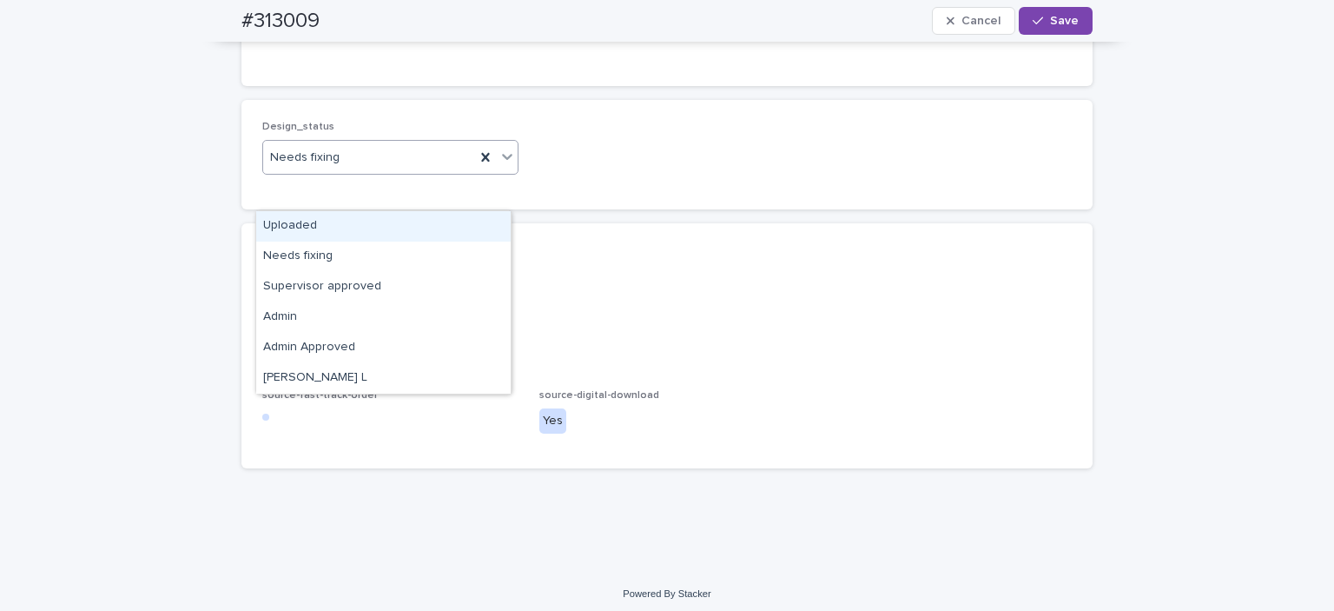
click at [313, 218] on div "Uploaded" at bounding box center [383, 226] width 255 height 30
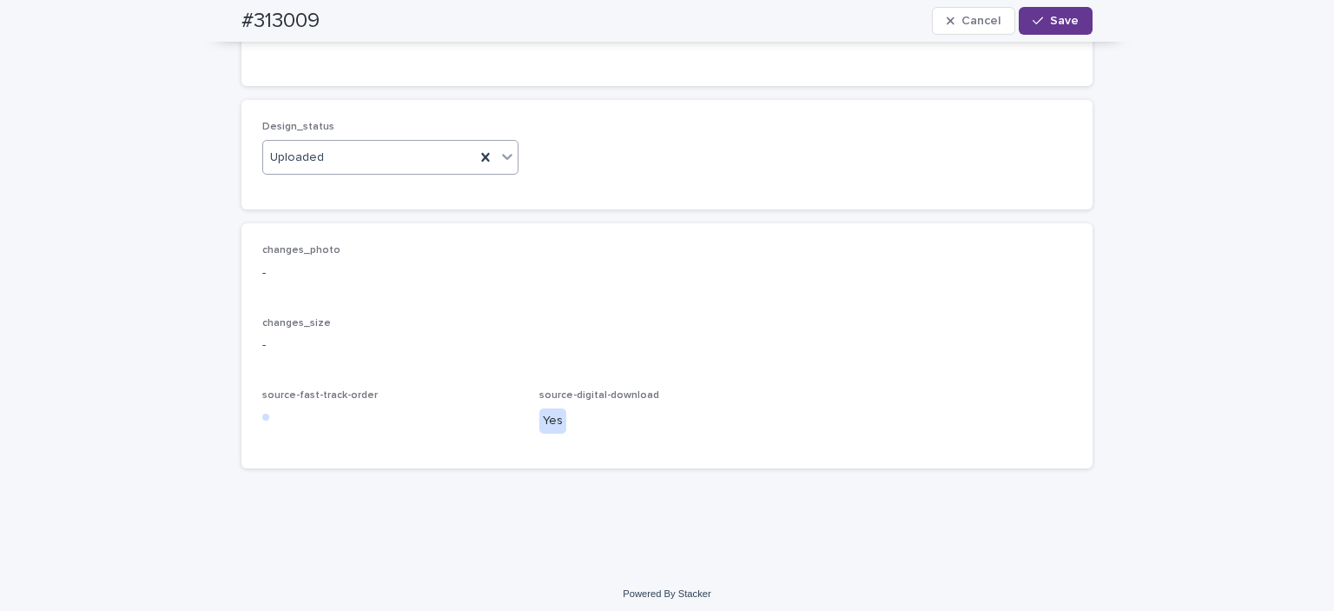
click at [1067, 27] on button "Save" at bounding box center [1056, 21] width 74 height 28
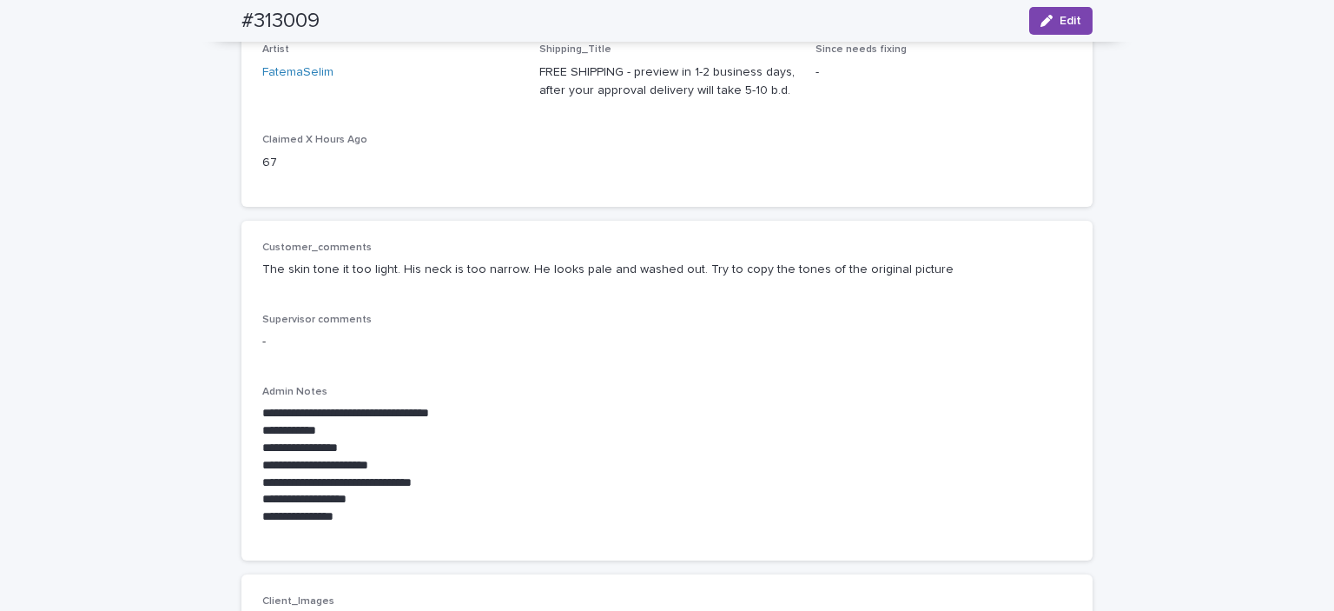
scroll to position [0, 0]
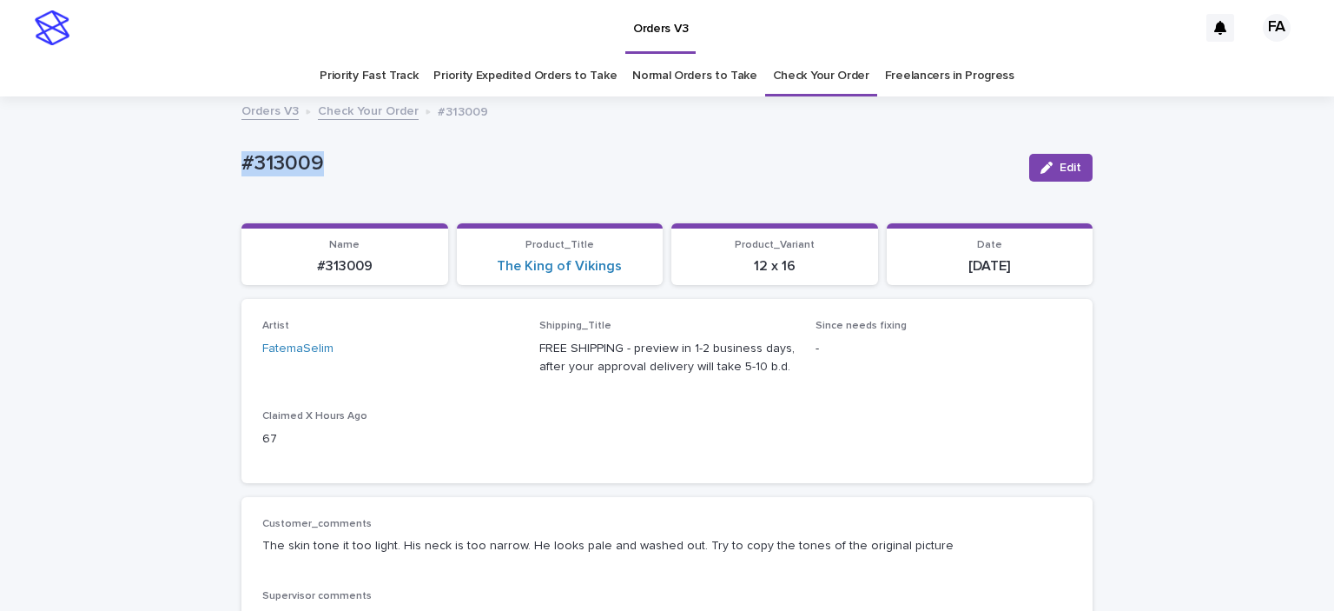
drag, startPoint x: 282, startPoint y: 163, endPoint x: 367, endPoint y: 183, distance: 86.6
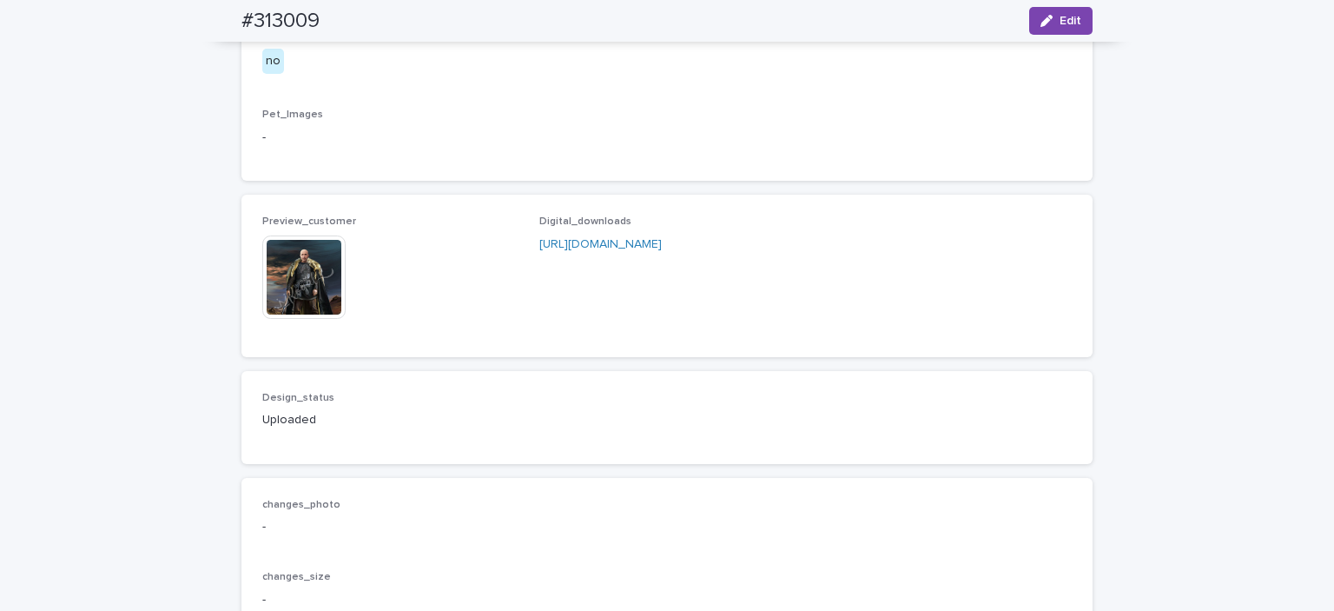
scroll to position [1302, 0]
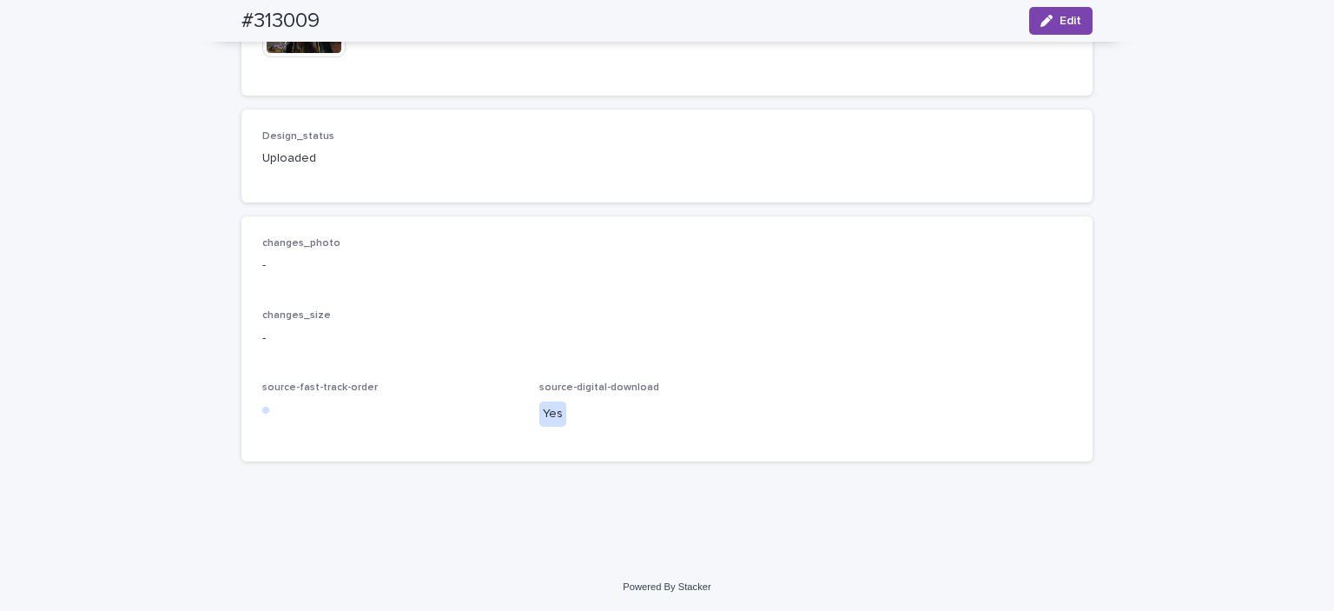
drag, startPoint x: 1043, startPoint y: 22, endPoint x: 721, endPoint y: 87, distance: 328.0
click at [1044, 22] on icon "button" at bounding box center [1047, 21] width 12 height 12
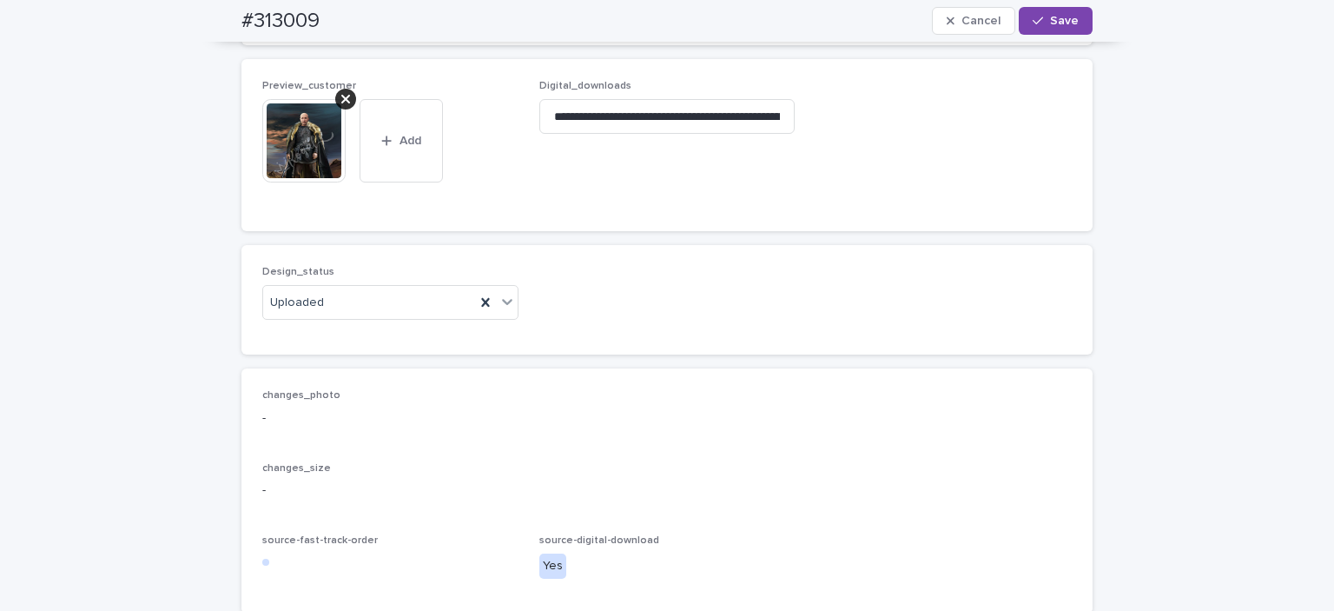
scroll to position [1042, 0]
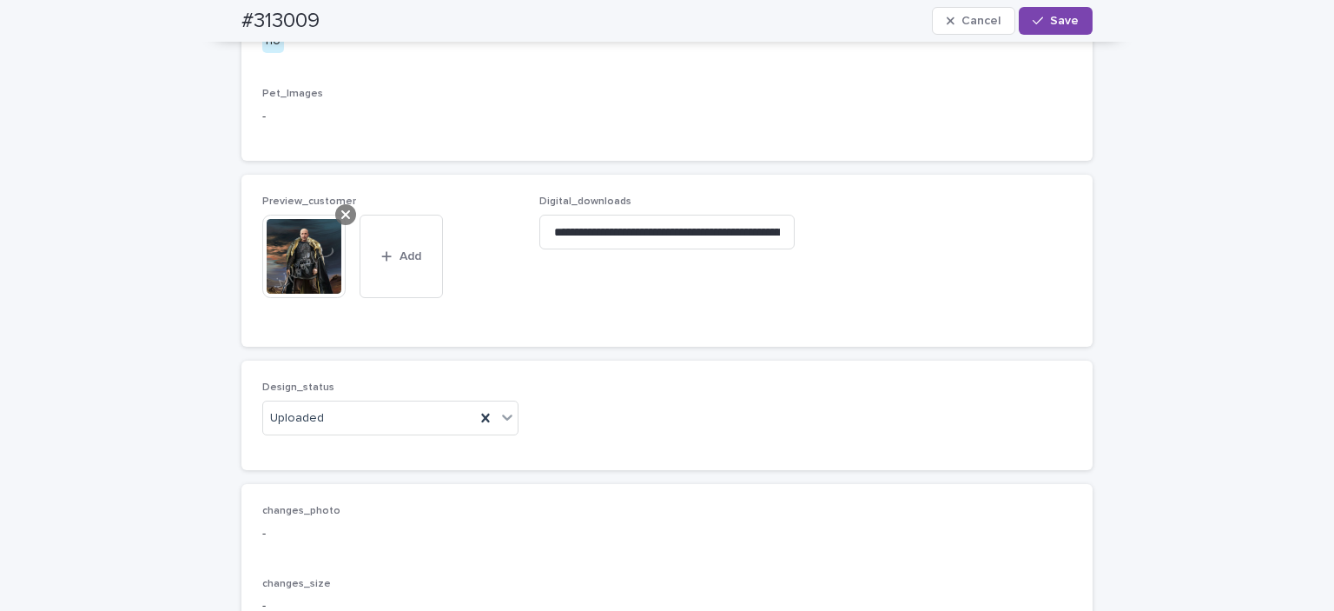
click at [341, 222] on icon at bounding box center [345, 215] width 9 height 14
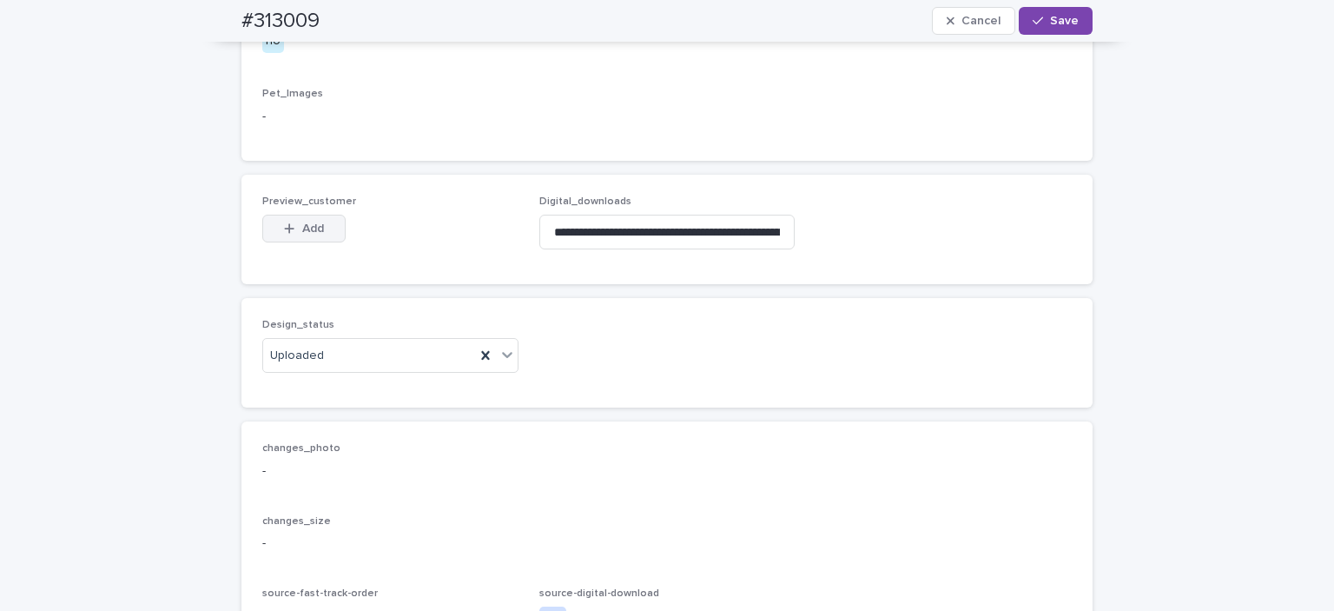
click at [301, 242] on button "Add" at bounding box center [303, 229] width 83 height 28
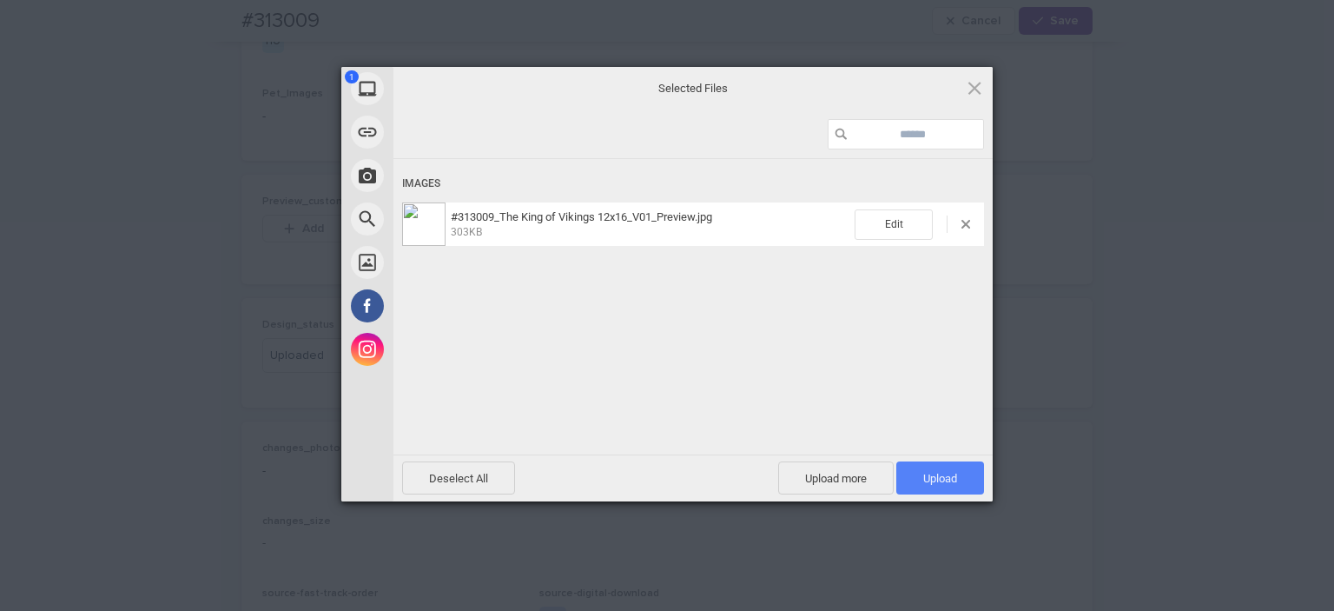
click at [945, 483] on span "Upload 1" at bounding box center [940, 478] width 34 height 13
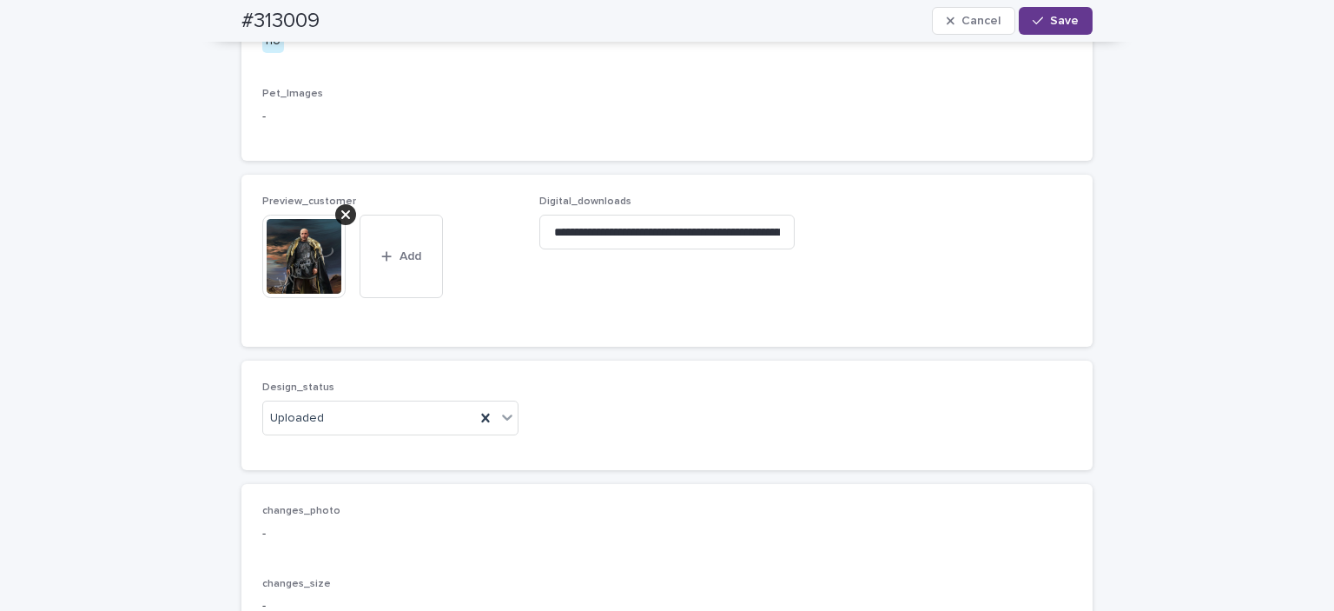
click at [1060, 23] on span "Save" at bounding box center [1064, 21] width 29 height 12
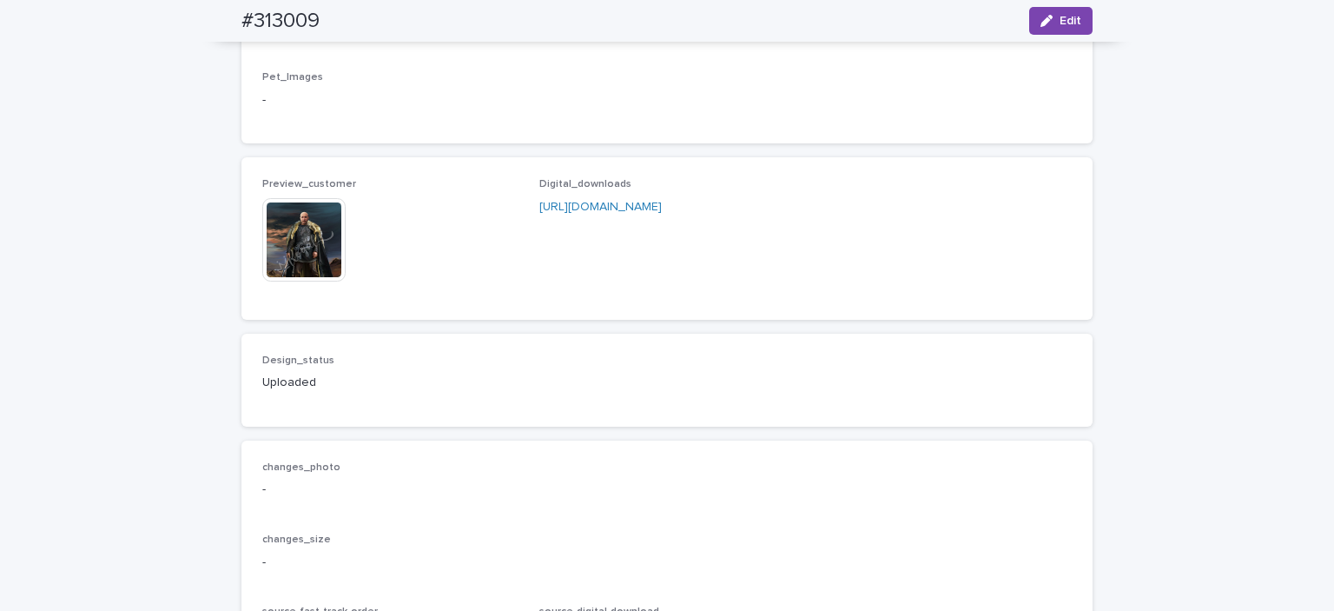
scroll to position [694, 0]
